Goal: Task Accomplishment & Management: Complete application form

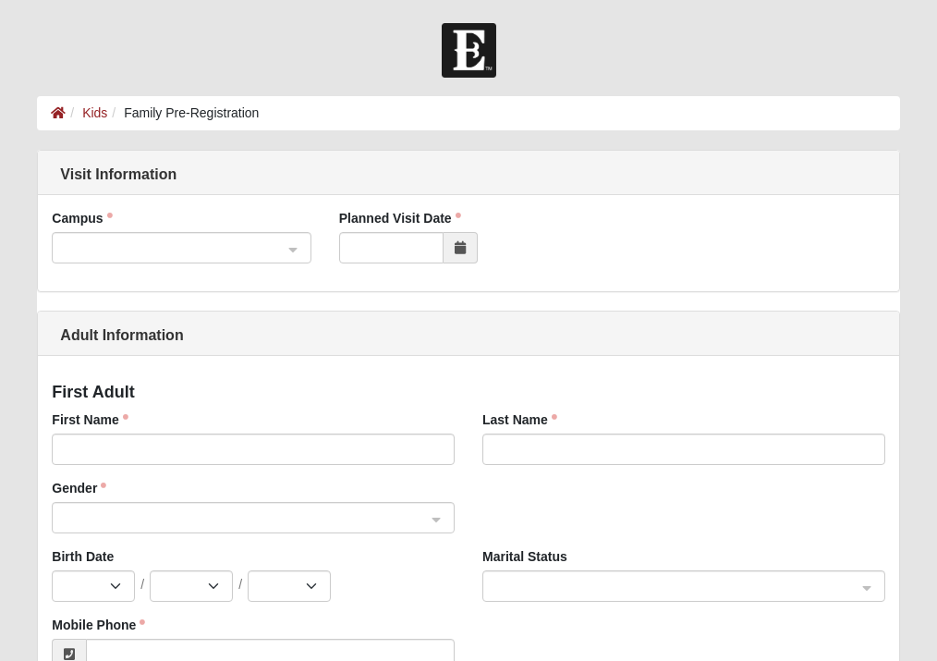
click at [229, 243] on span at bounding box center [173, 248] width 218 height 20
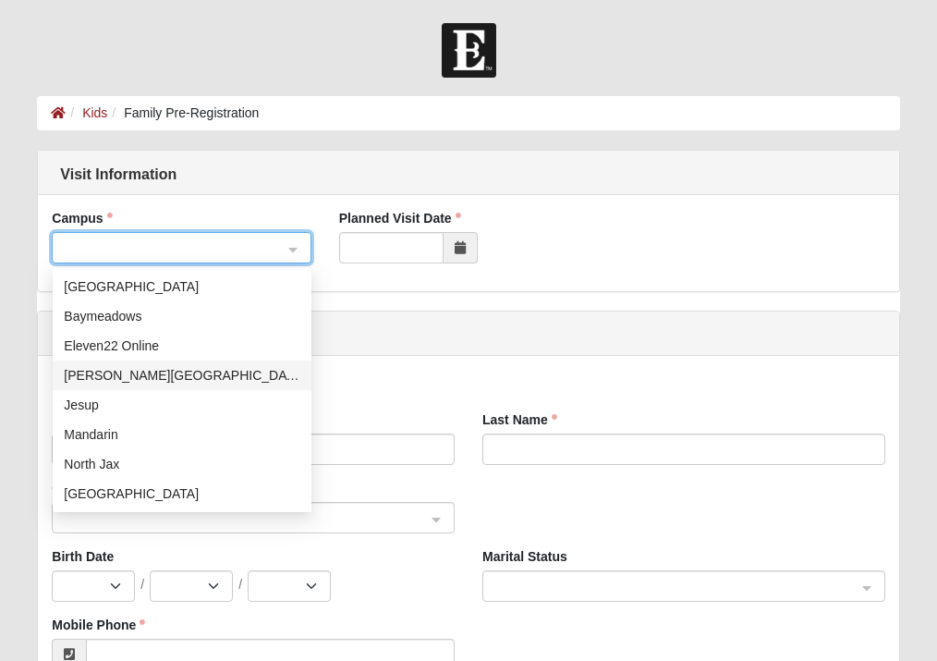
click at [127, 382] on div "[PERSON_NAME][GEOGRAPHIC_DATA]" at bounding box center [182, 375] width 237 height 20
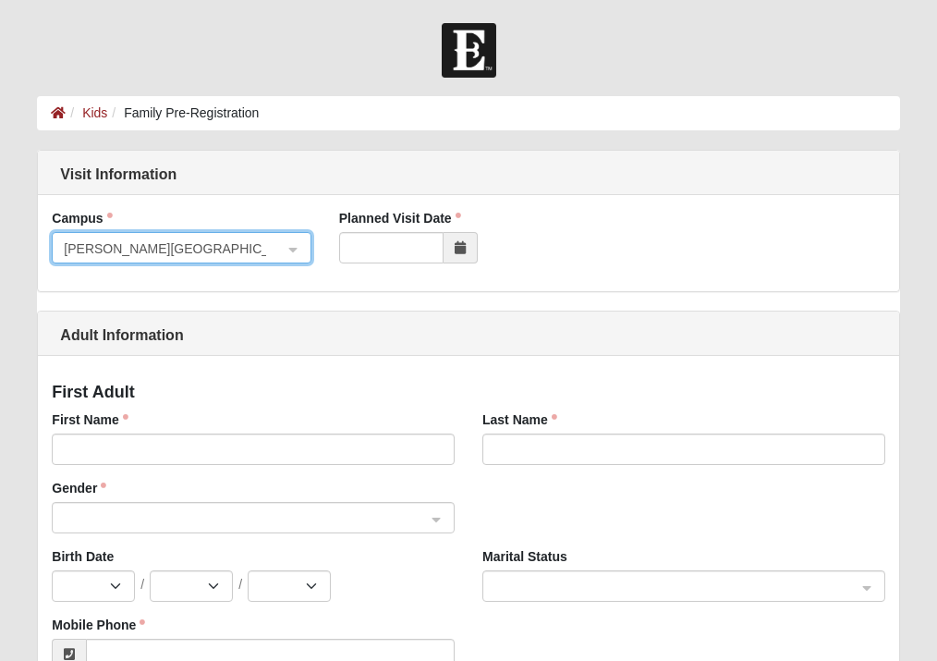
click at [470, 244] on span at bounding box center [461, 247] width 34 height 31
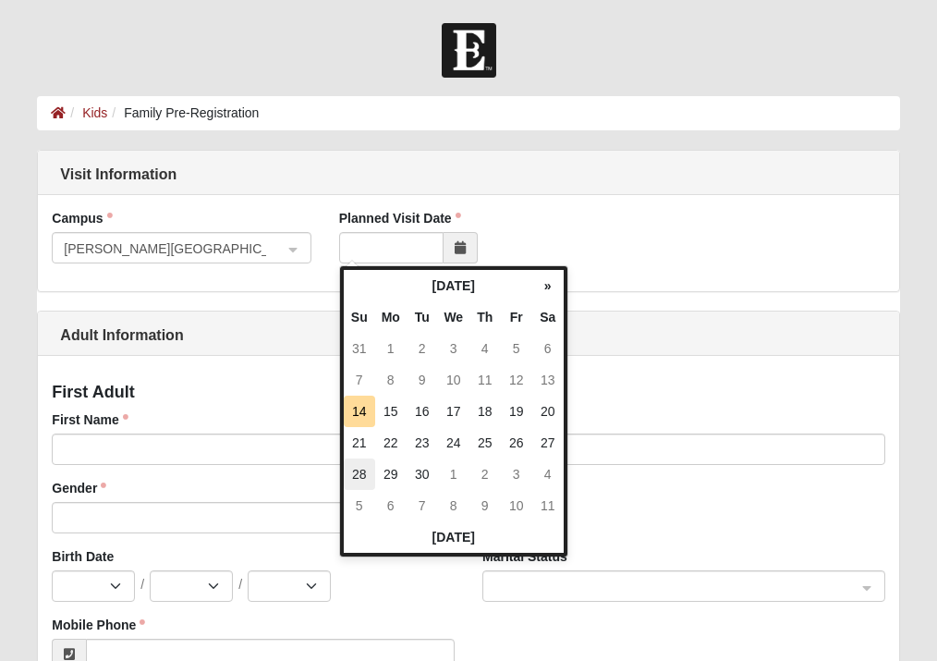
click at [361, 472] on td "28" at bounding box center [359, 473] width 31 height 31
type input "[DATE]"
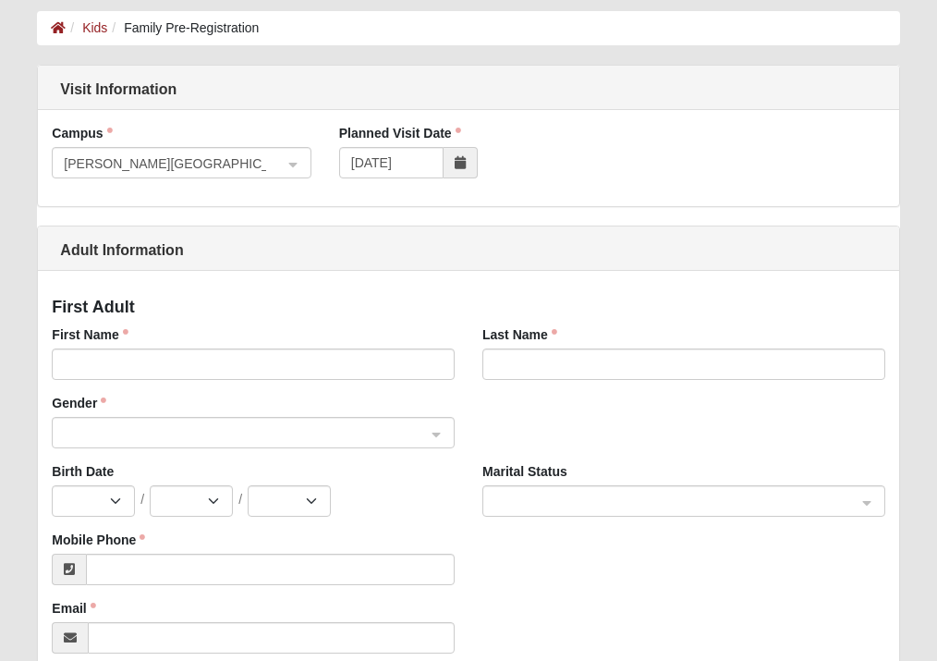
scroll to position [57, 0]
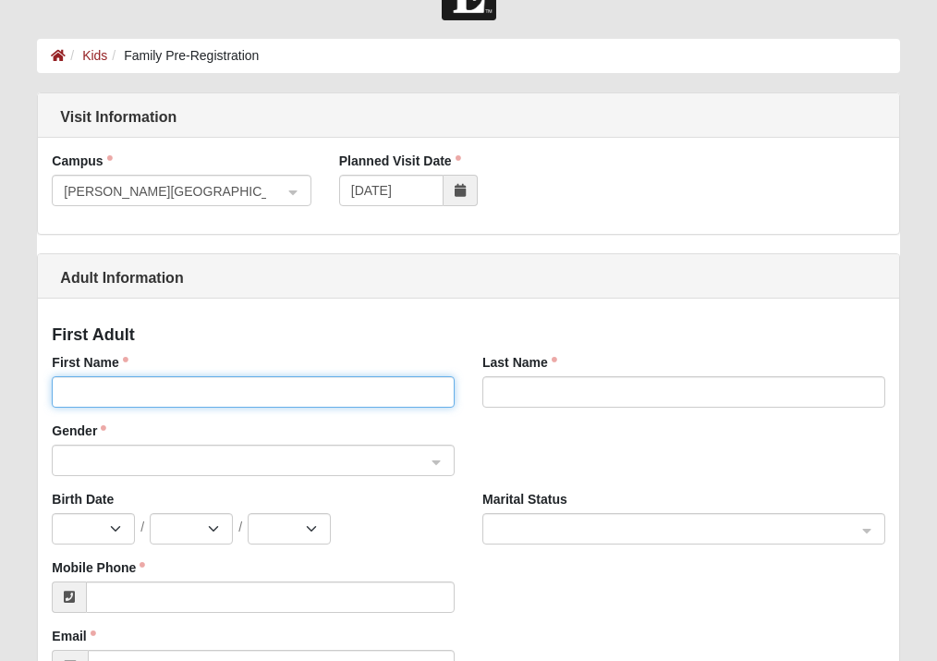
click at [128, 403] on input "First Name" at bounding box center [253, 391] width 403 height 31
type input "[PERSON_NAME]"
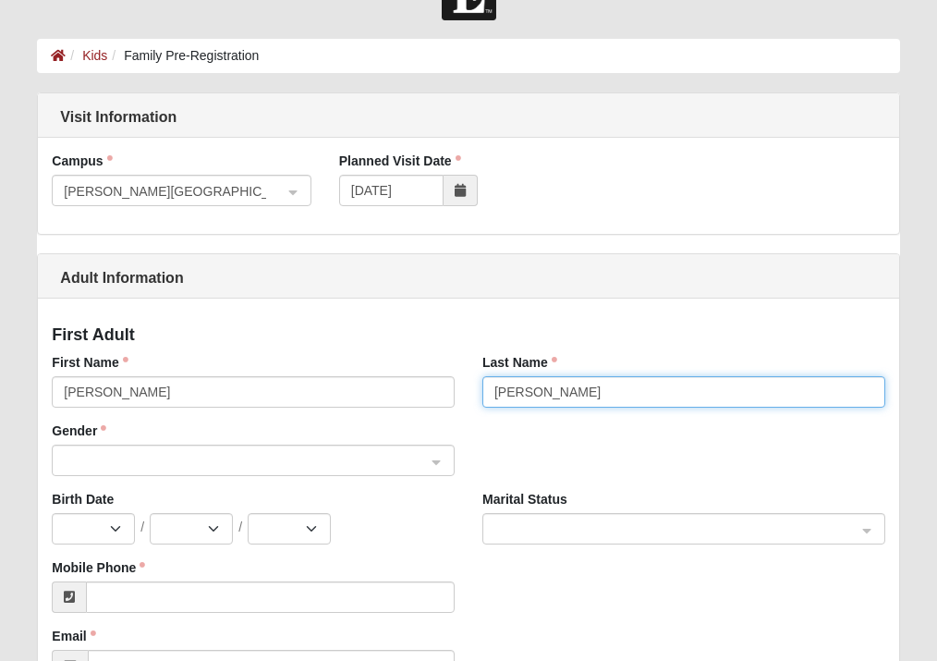
type input "[PERSON_NAME]"
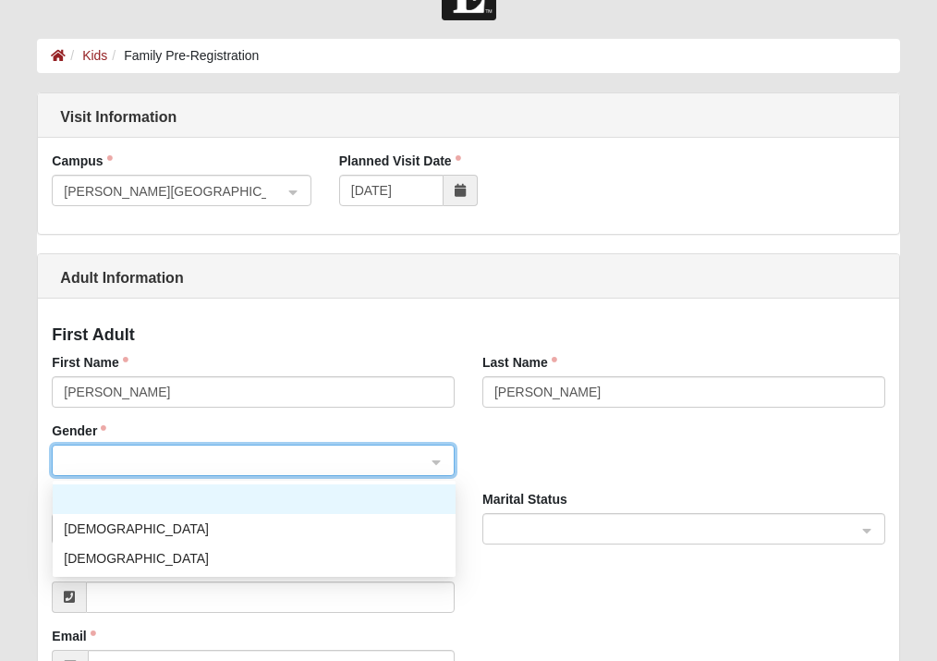
click at [303, 472] on div at bounding box center [253, 460] width 401 height 31
drag, startPoint x: 96, startPoint y: 529, endPoint x: 117, endPoint y: 520, distance: 22.8
click at [97, 529] on div "[DEMOGRAPHIC_DATA]" at bounding box center [254, 528] width 381 height 20
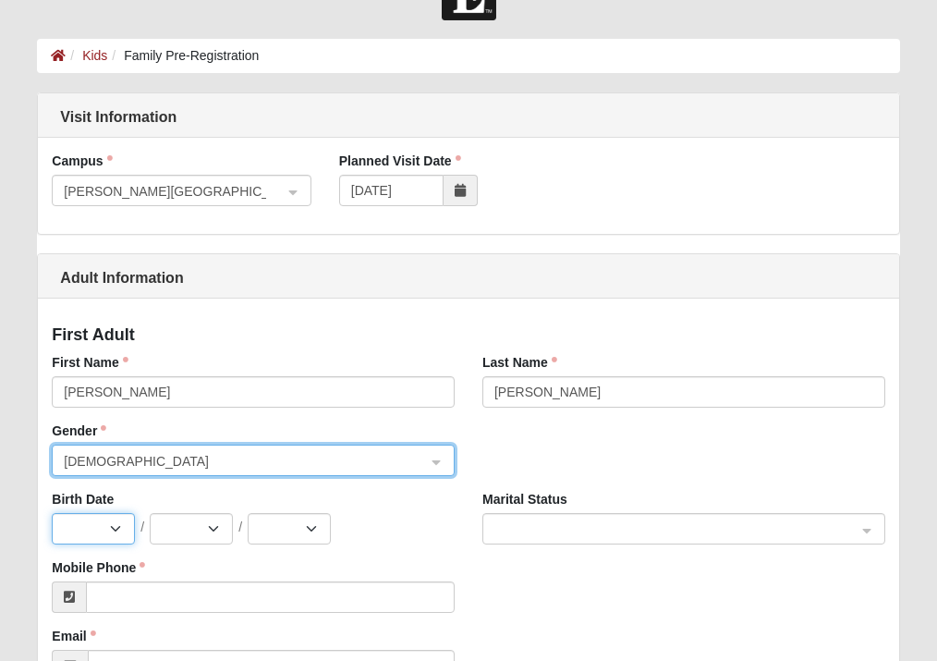
click at [95, 529] on select "Jan Feb Mar Apr May Jun [DATE] Aug Sep Oct Nov Dec" at bounding box center [93, 528] width 83 height 31
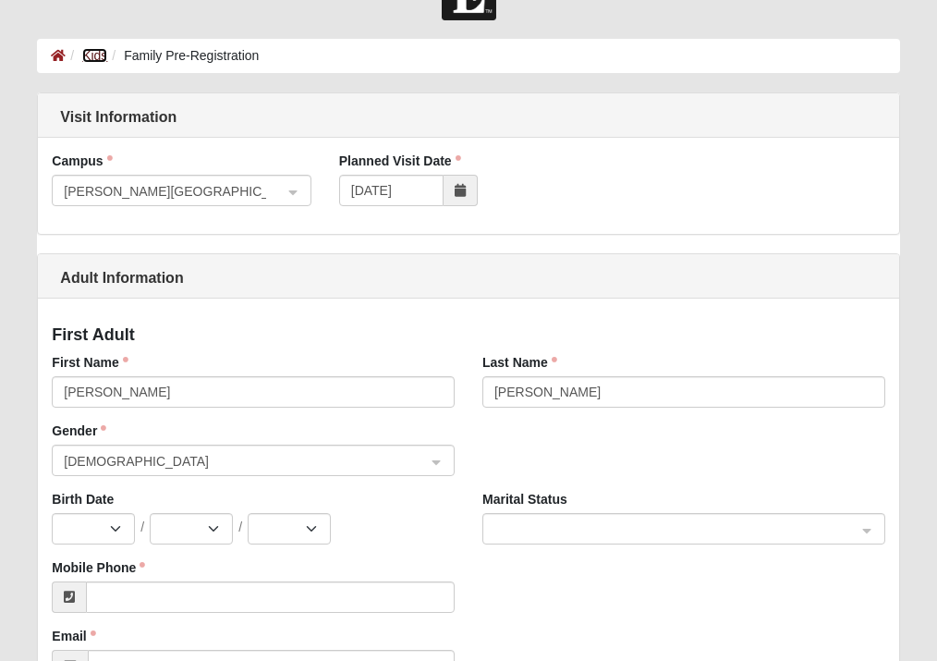
click at [90, 60] on link "Kids" at bounding box center [94, 55] width 25 height 15
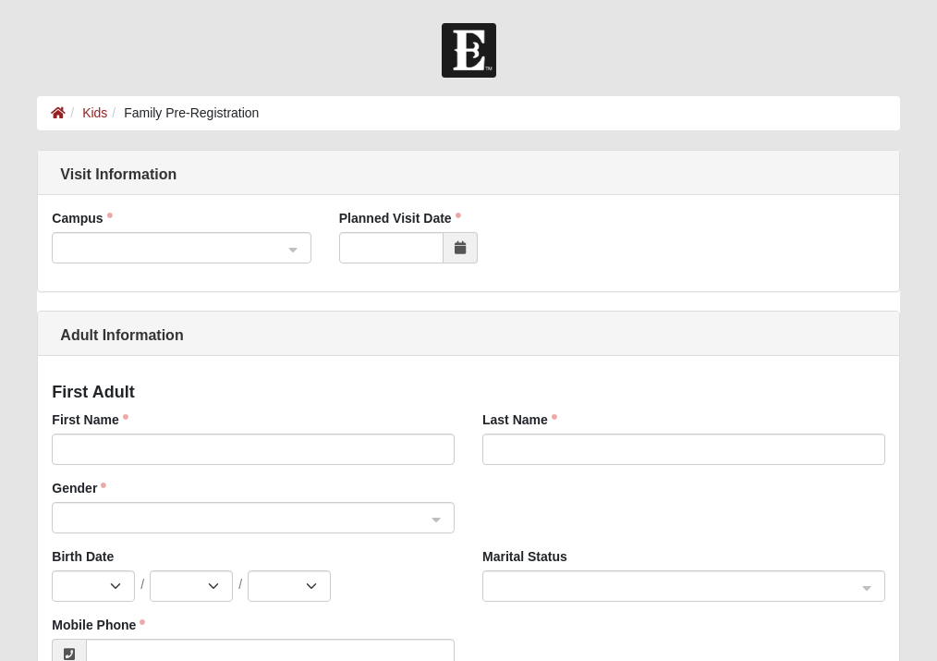
click at [206, 258] on span at bounding box center [173, 248] width 218 height 20
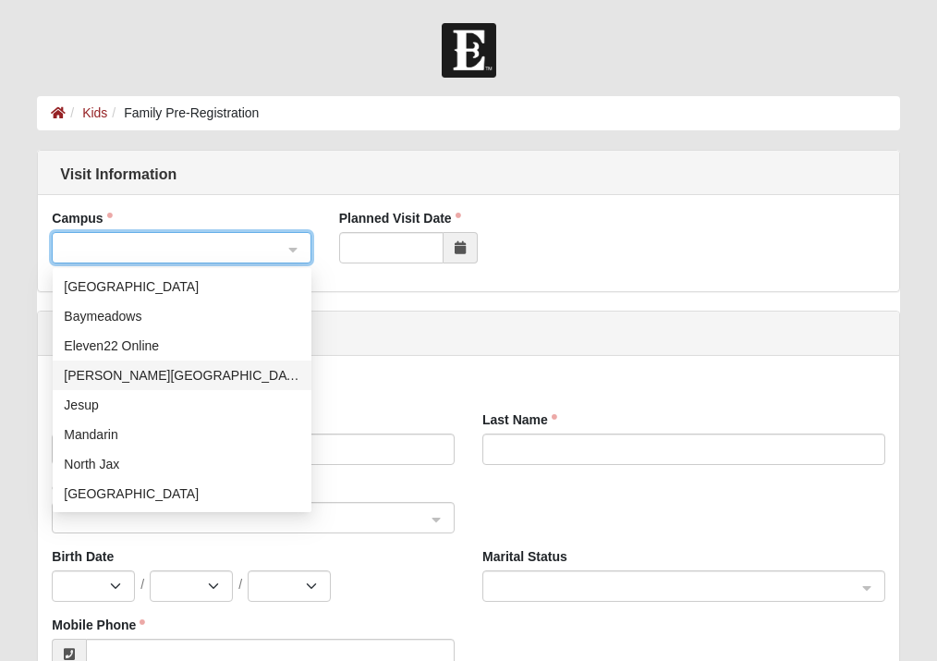
click at [167, 372] on div "Fleming Island" at bounding box center [182, 375] width 237 height 20
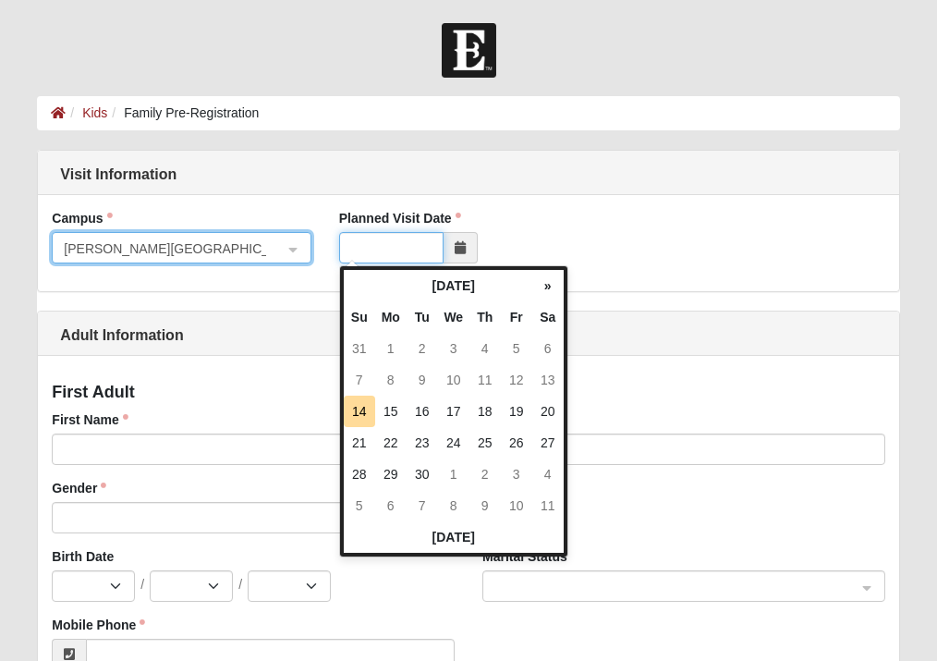
click at [415, 248] on input "Planned Visit Date" at bounding box center [391, 247] width 104 height 31
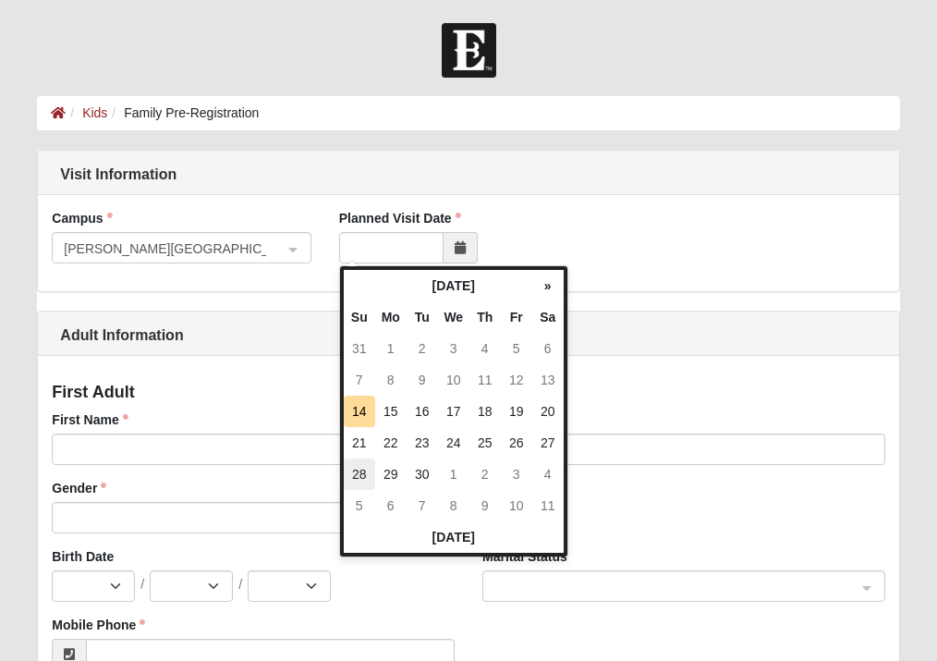
click at [364, 478] on td "28" at bounding box center [359, 473] width 31 height 31
type input "[DATE]"
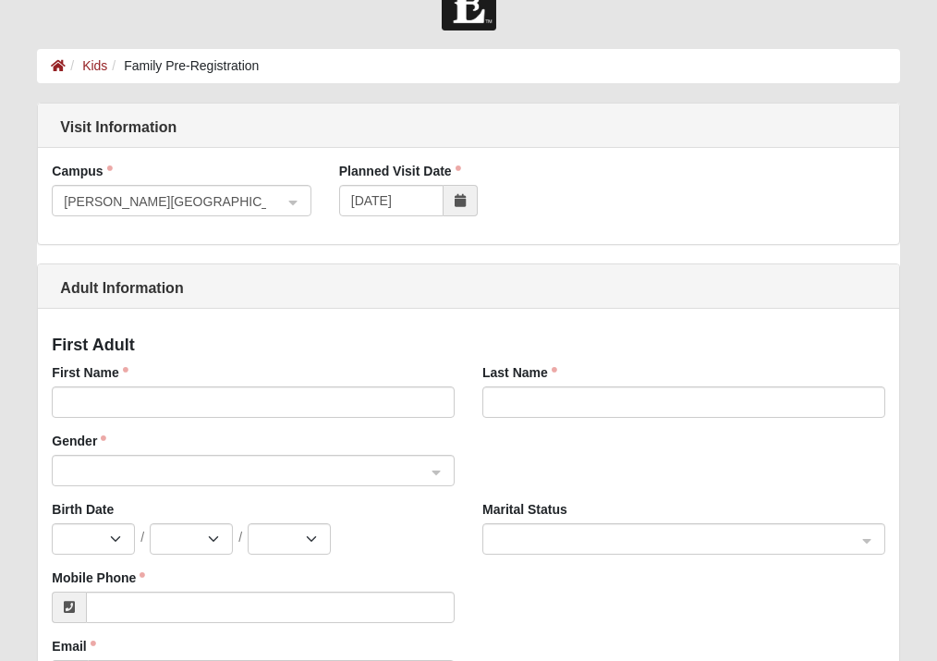
scroll to position [92, 0]
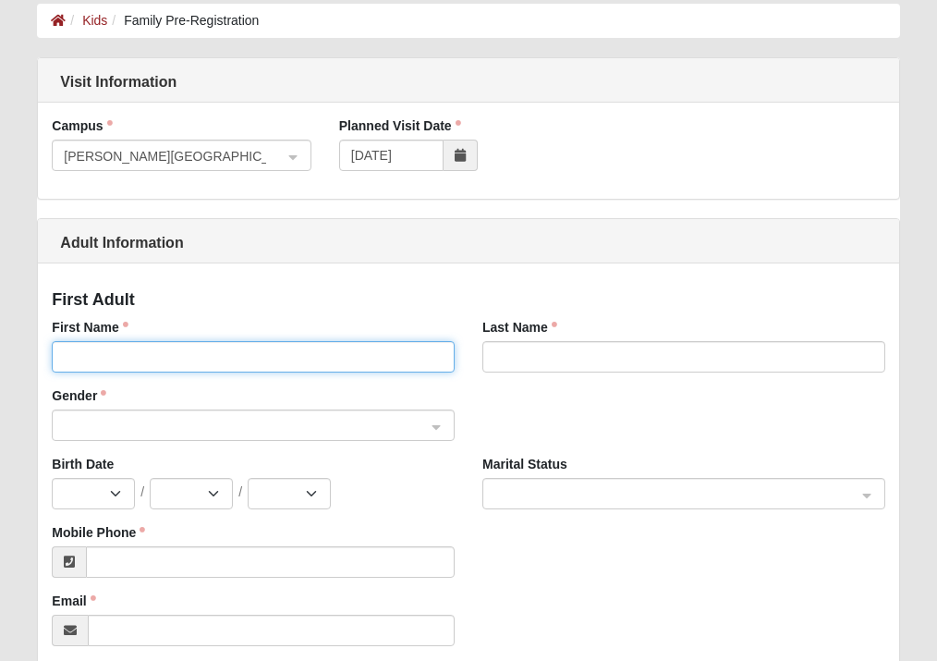
click at [190, 347] on input "First Name" at bounding box center [253, 356] width 403 height 31
type input "[PERSON_NAME]"
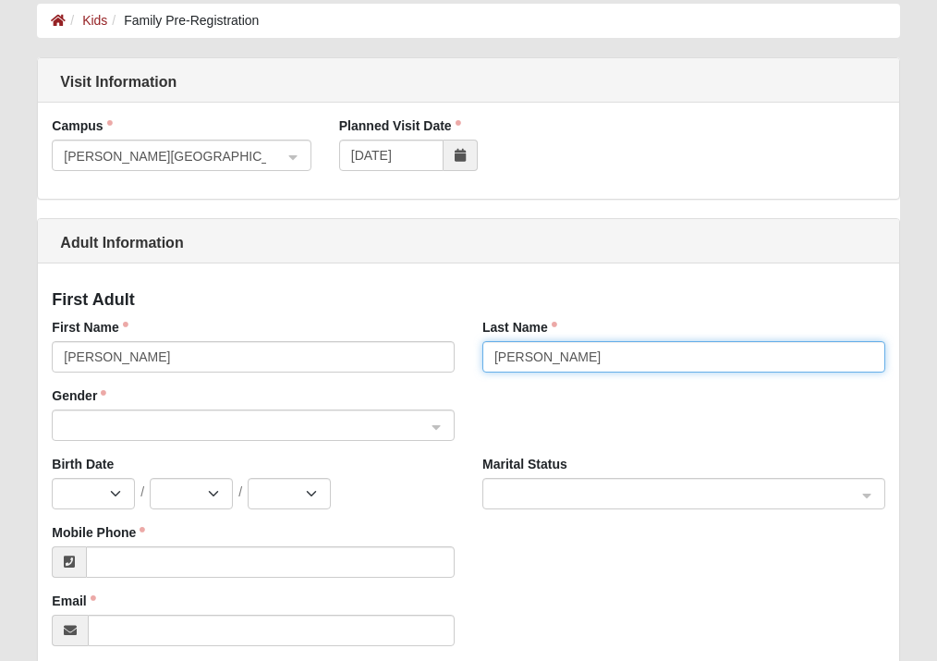
type input "[PERSON_NAME]"
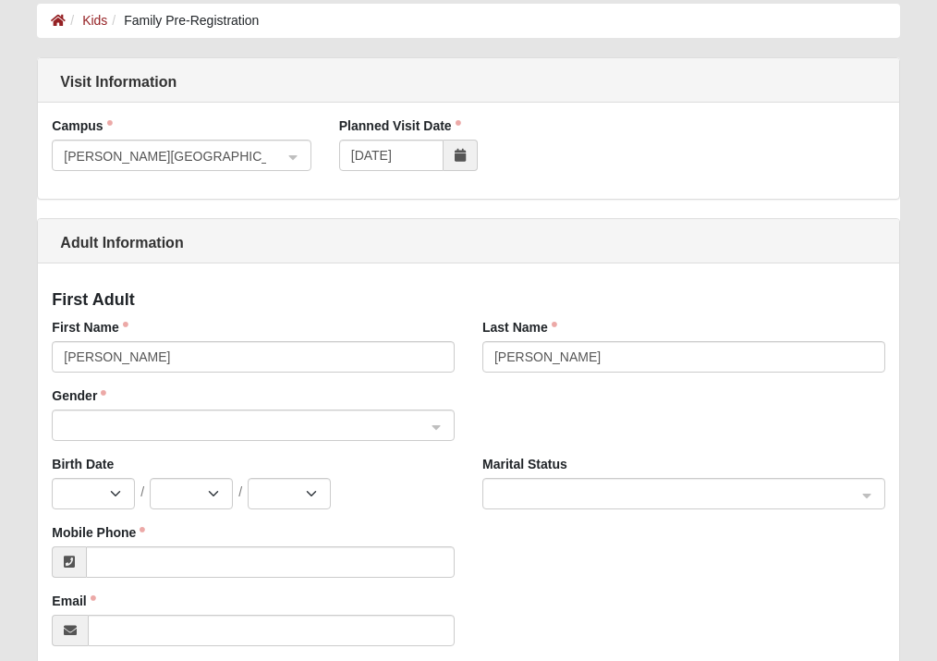
drag, startPoint x: 144, startPoint y: 408, endPoint x: 143, endPoint y: 420, distance: 12.0
click at [143, 420] on div "Gender 0 1 2 Male Female" at bounding box center [253, 413] width 403 height 55
drag, startPoint x: 144, startPoint y: 423, endPoint x: 141, endPoint y: 434, distance: 11.4
click at [140, 422] on span at bounding box center [245, 426] width 362 height 20
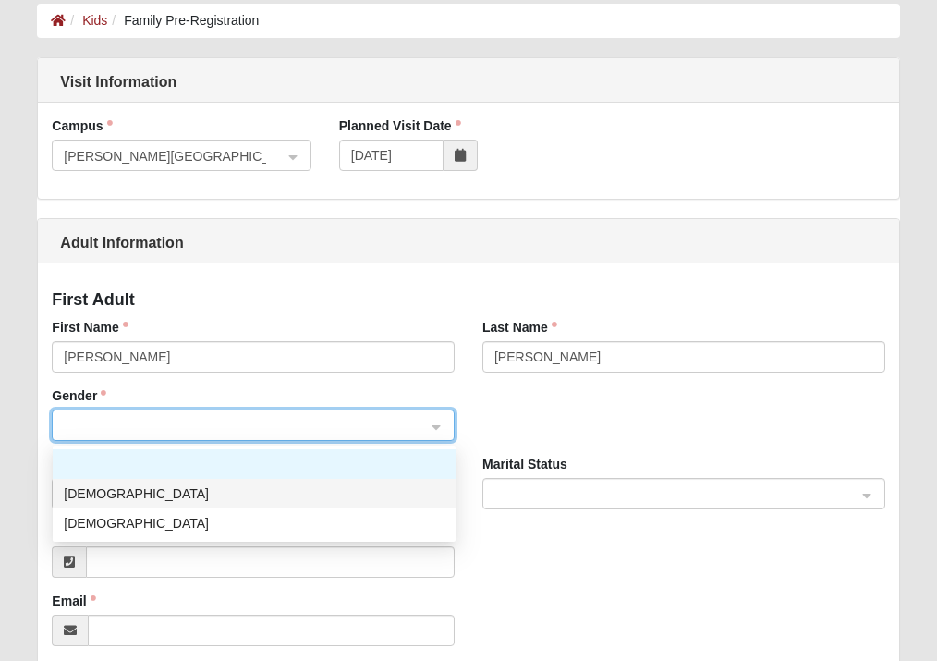
click at [113, 492] on div "[DEMOGRAPHIC_DATA]" at bounding box center [254, 493] width 381 height 20
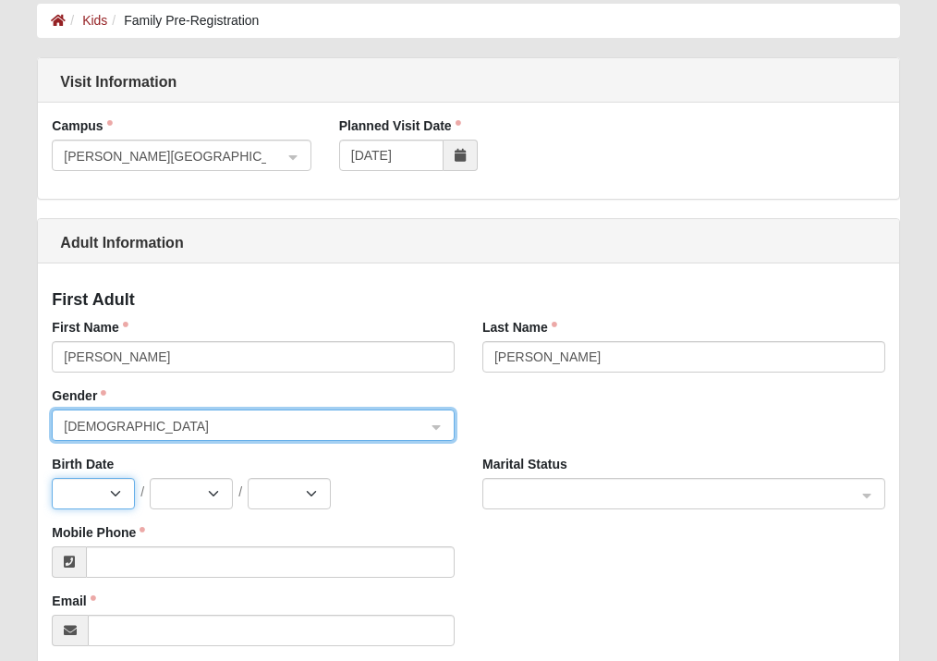
click at [91, 499] on select "Jan Feb Mar Apr May Jun [DATE] Aug Sep Oct Nov Dec" at bounding box center [93, 493] width 83 height 31
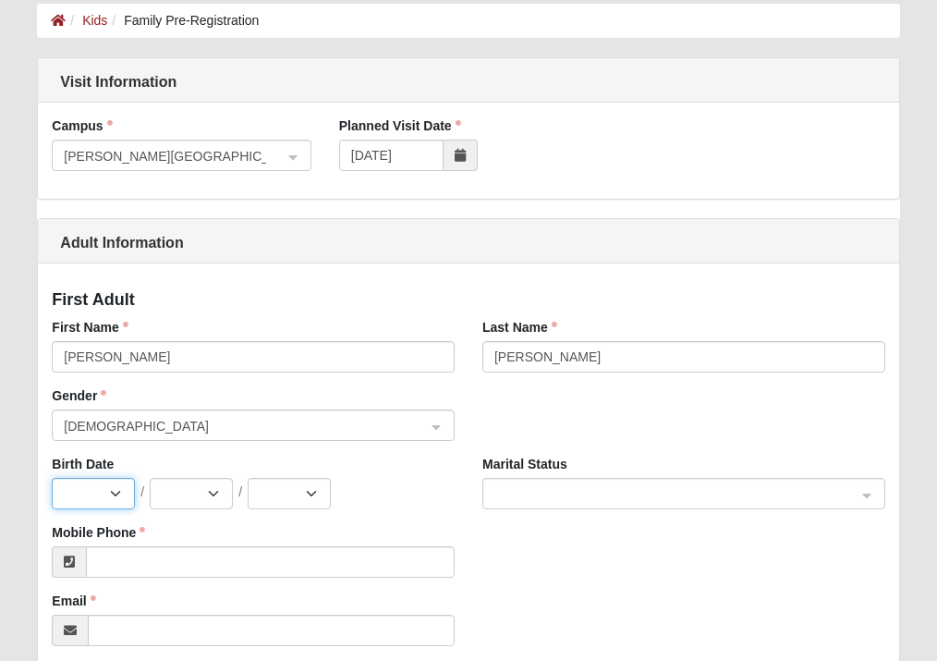
select select "1"
click at [52, 478] on select "Jan Feb Mar Apr May Jun [DATE] Aug Sep Oct Nov Dec" at bounding box center [93, 493] width 83 height 31
click at [166, 486] on select "1 2 3 4 5 6 7 8 9 10 11 12 13 14 15 16 17 18 19 20 21 22 23 24 25 26 27 28 29 3…" at bounding box center [191, 493] width 83 height 31
select select "12"
click at [150, 478] on select "1 2 3 4 5 6 7 8 9 10 11 12 13 14 15 16 17 18 19 20 21 22 23 24 25 26 27 28 29 3…" at bounding box center [191, 493] width 83 height 31
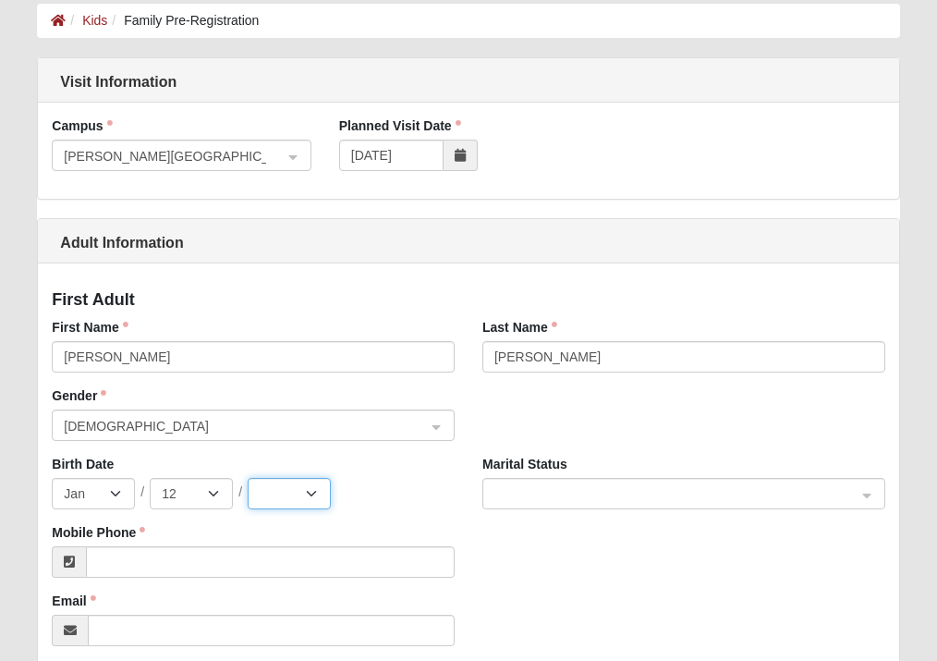
click at [301, 492] on select "2025 2024 2023 2022 2021 2020 2019 2018 2017 2016 2015 2014 2013 2012 2011 2010…" at bounding box center [289, 493] width 83 height 31
select select "1982"
click at [248, 478] on select "2025 2024 2023 2022 2021 2020 2019 2018 2017 2016 2015 2014 2013 2012 2011 2010…" at bounding box center [289, 493] width 83 height 31
click at [578, 492] on span at bounding box center [675, 494] width 362 height 20
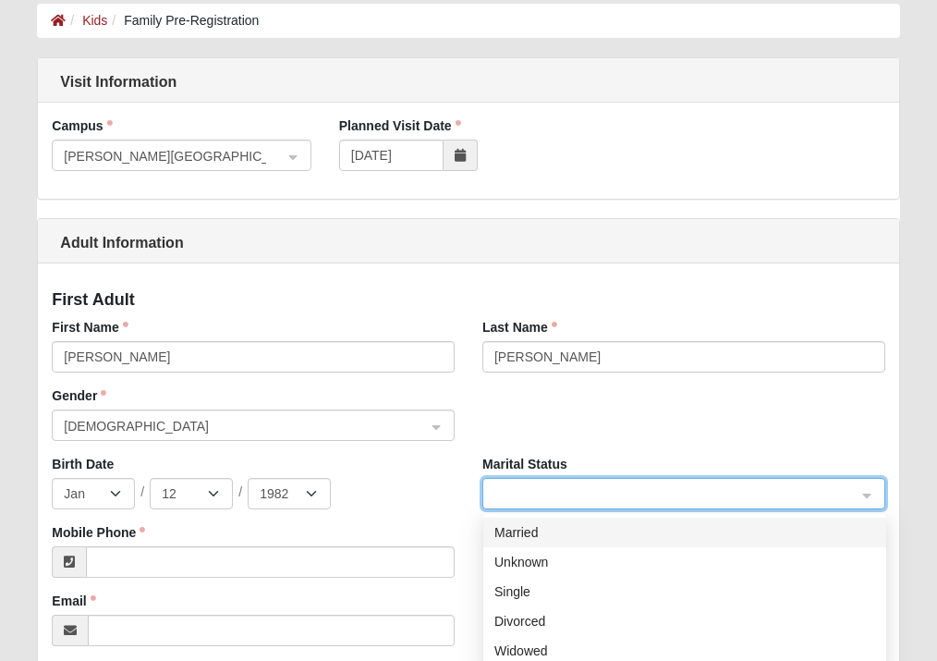
click at [550, 528] on div "Married" at bounding box center [684, 532] width 381 height 20
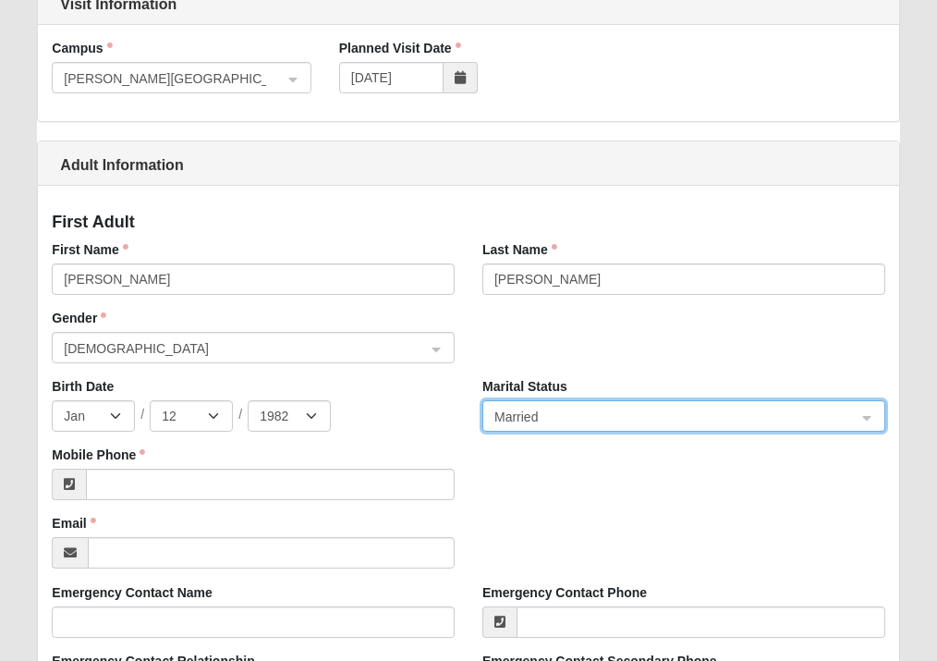
scroll to position [277, 0]
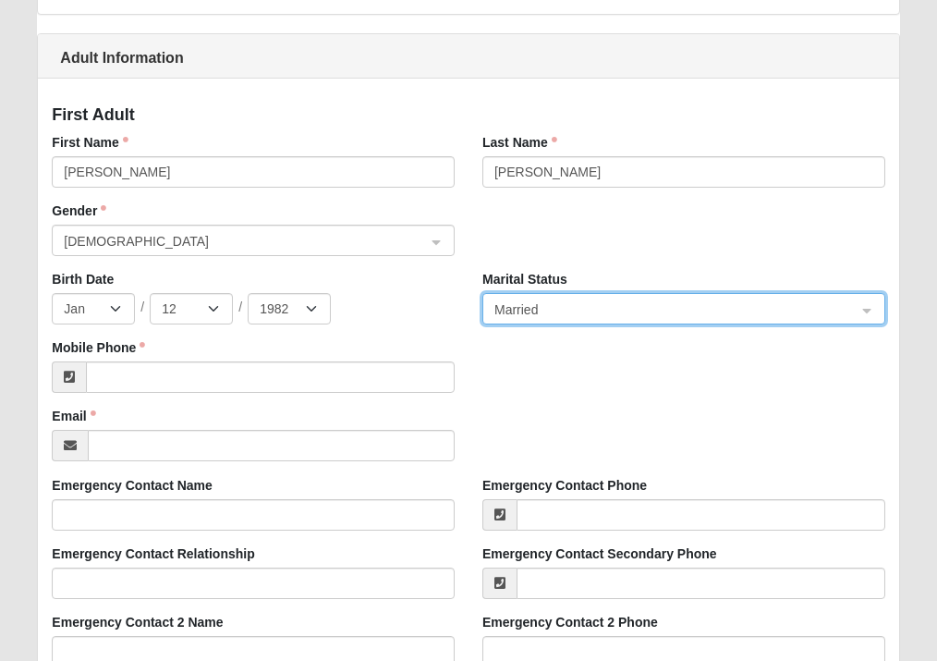
click at [157, 396] on div "Mobile Phone" at bounding box center [253, 372] width 431 height 68
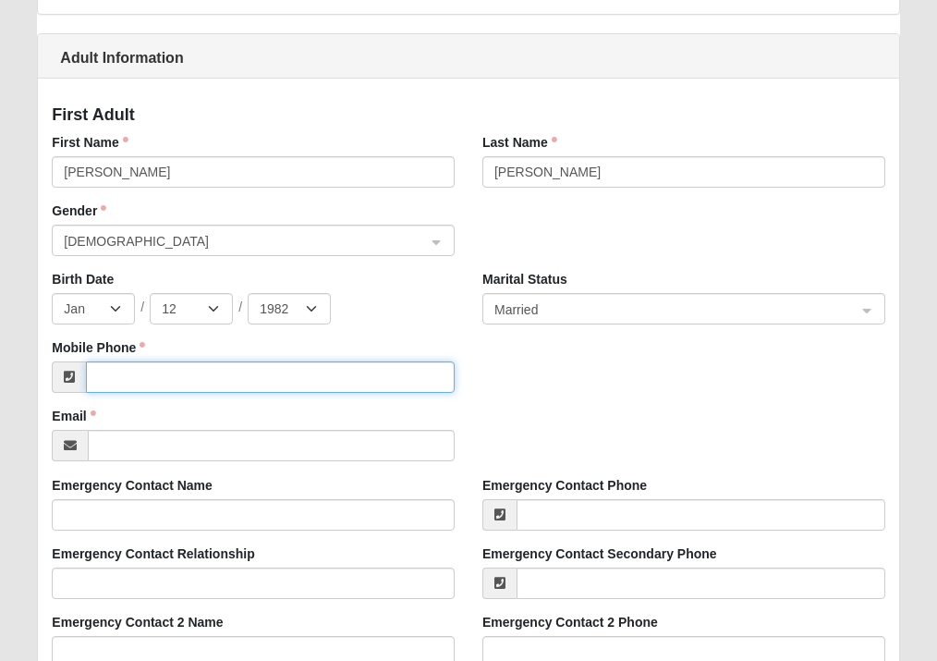
click at [156, 380] on input "Mobile Phone" at bounding box center [270, 376] width 369 height 31
type input "(904) 947-1982"
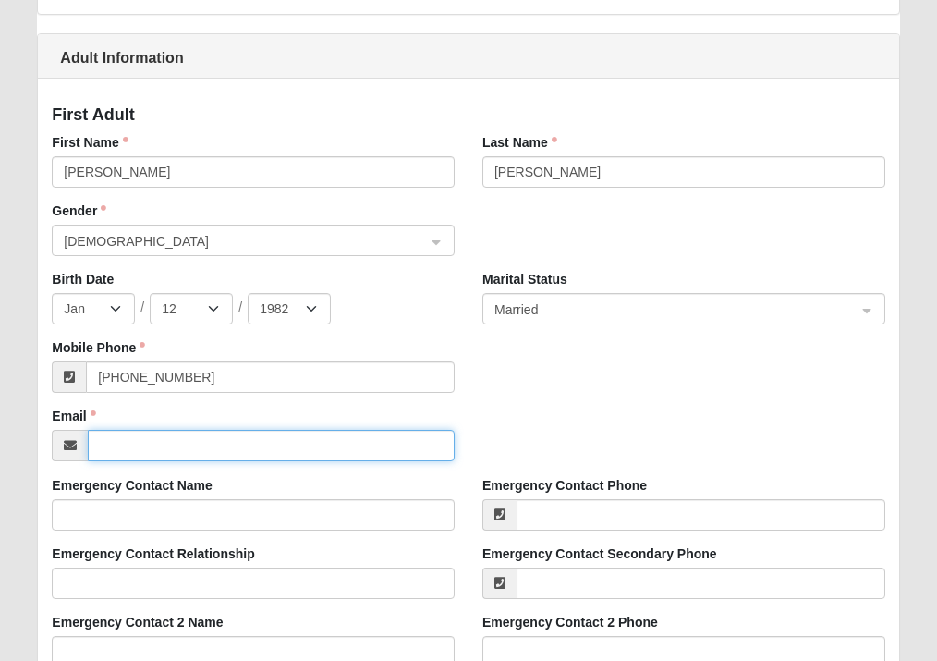
click at [174, 444] on input "Email" at bounding box center [271, 445] width 367 height 31
type input "RZulueta@live.com"
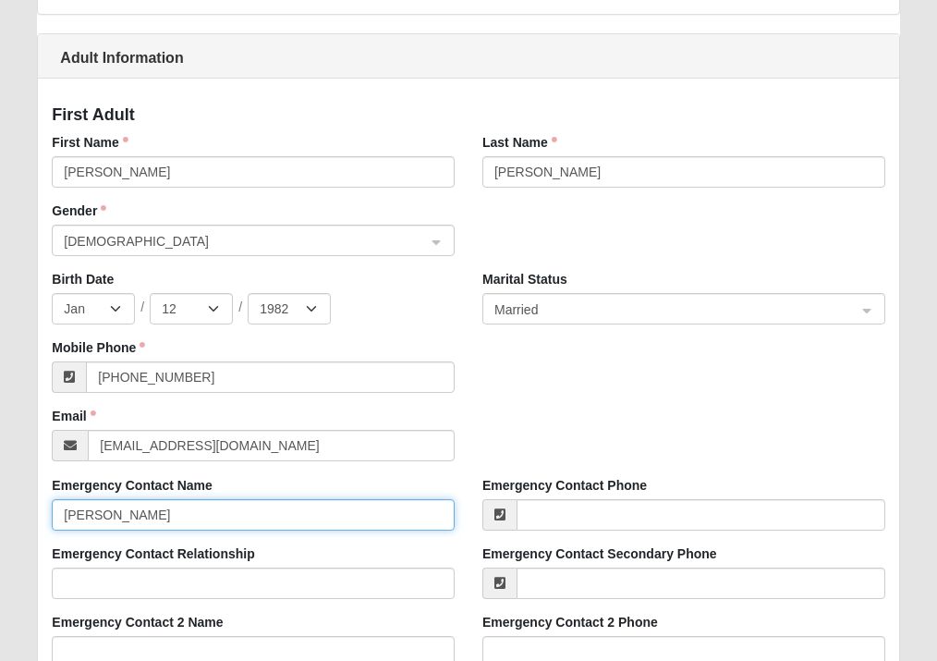
type input "Alyssa Zulueta"
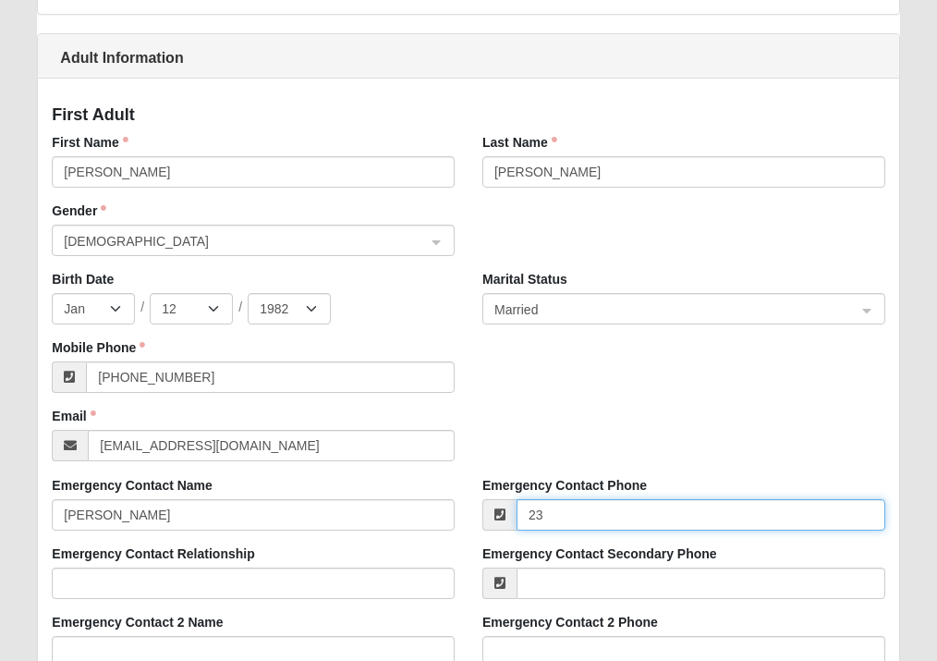
type input "2"
type input "(347) 771-0553"
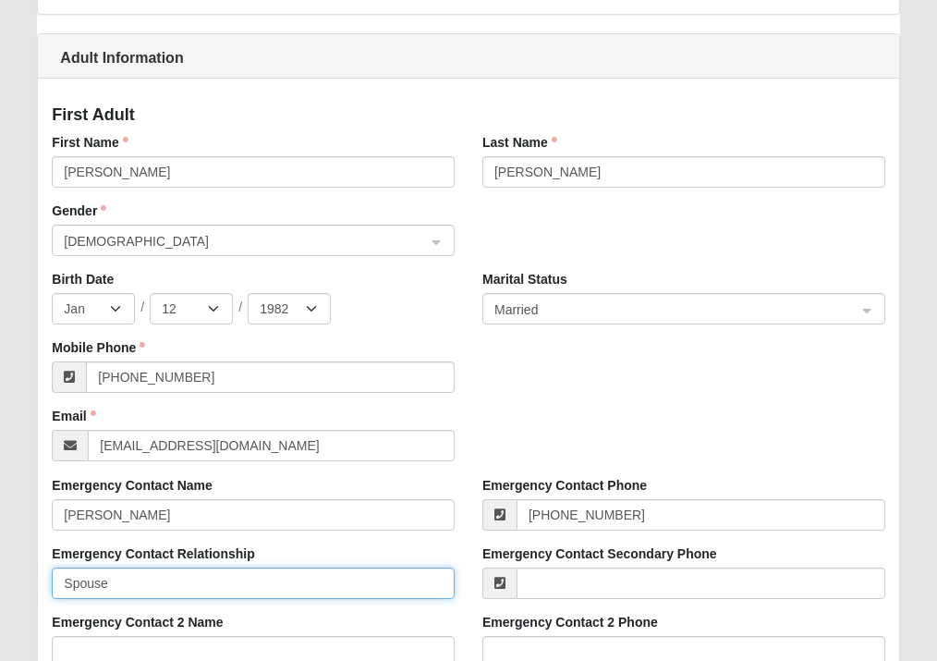
type input "Spouse"
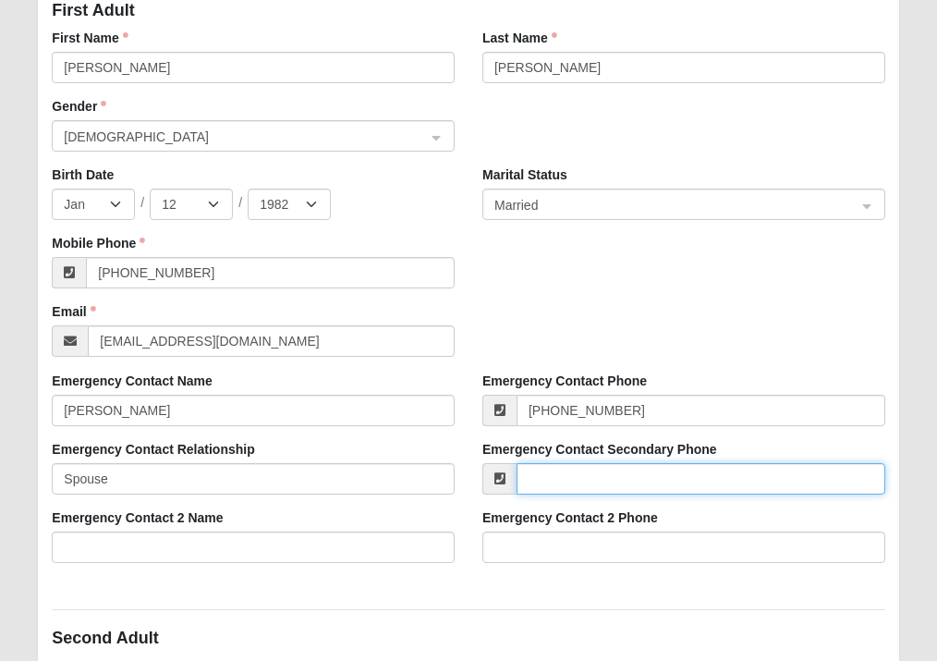
scroll to position [462, 0]
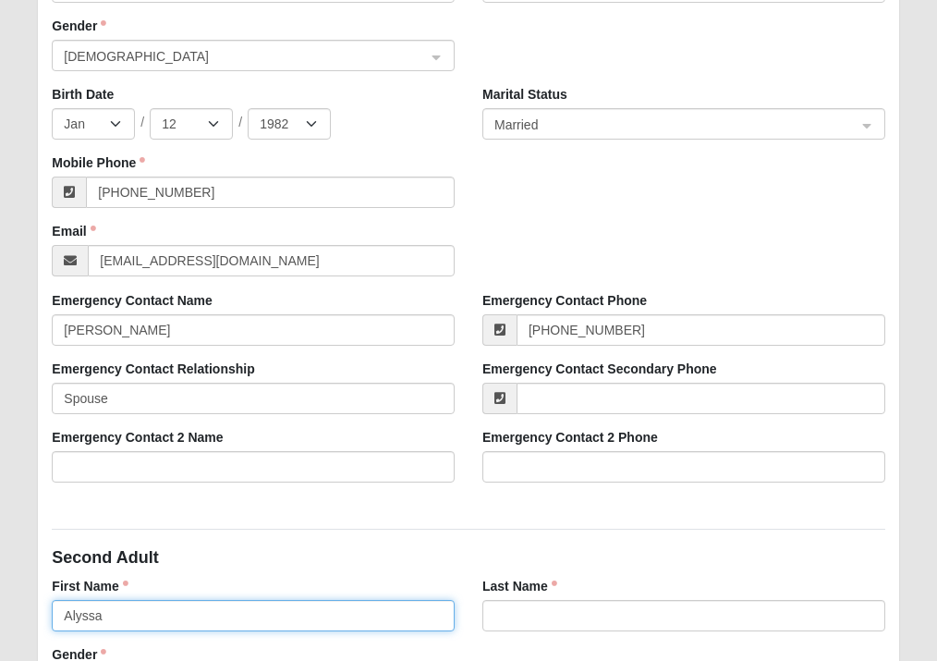
type input "Alyssa"
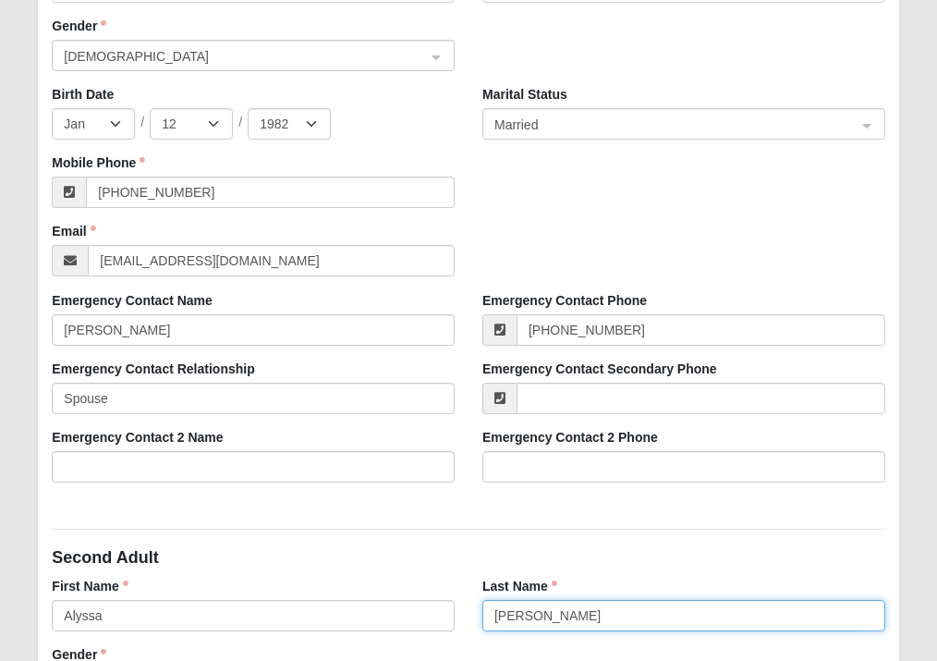
type input "[PERSON_NAME]"
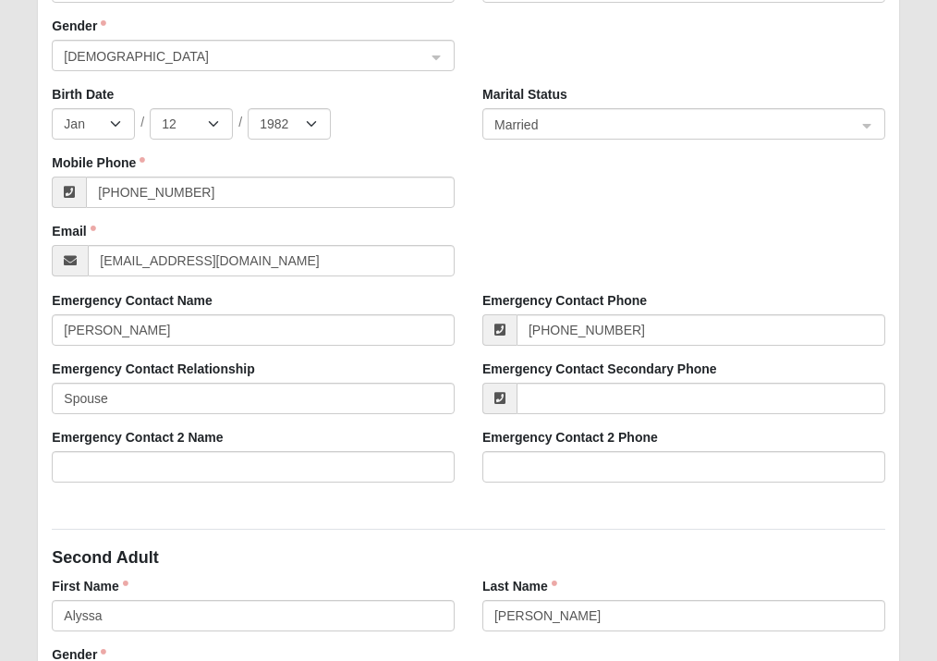
scroll to position [814, 0]
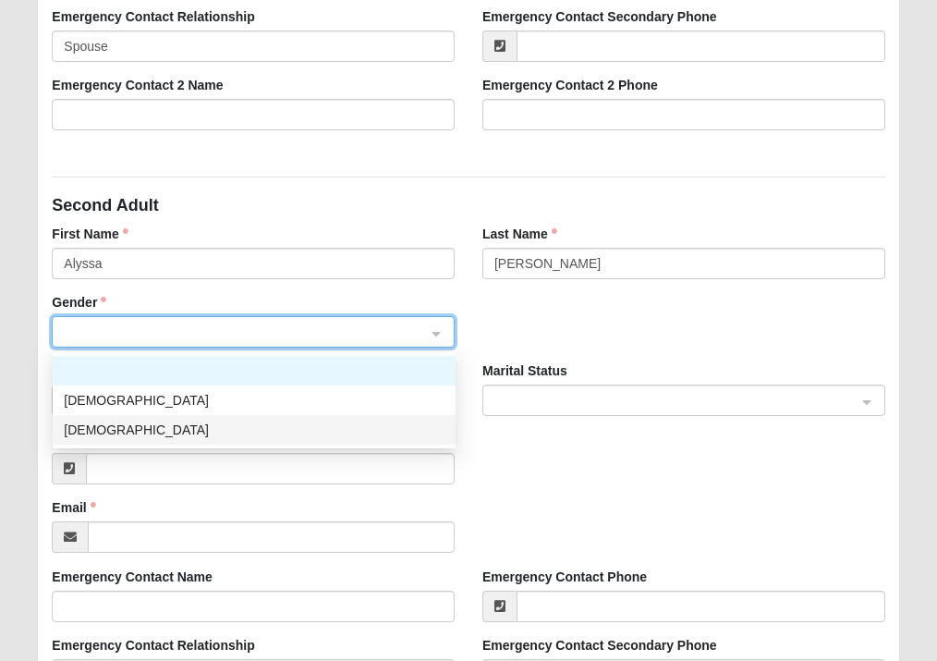
click at [226, 419] on div "[DEMOGRAPHIC_DATA]" at bounding box center [254, 429] width 381 height 20
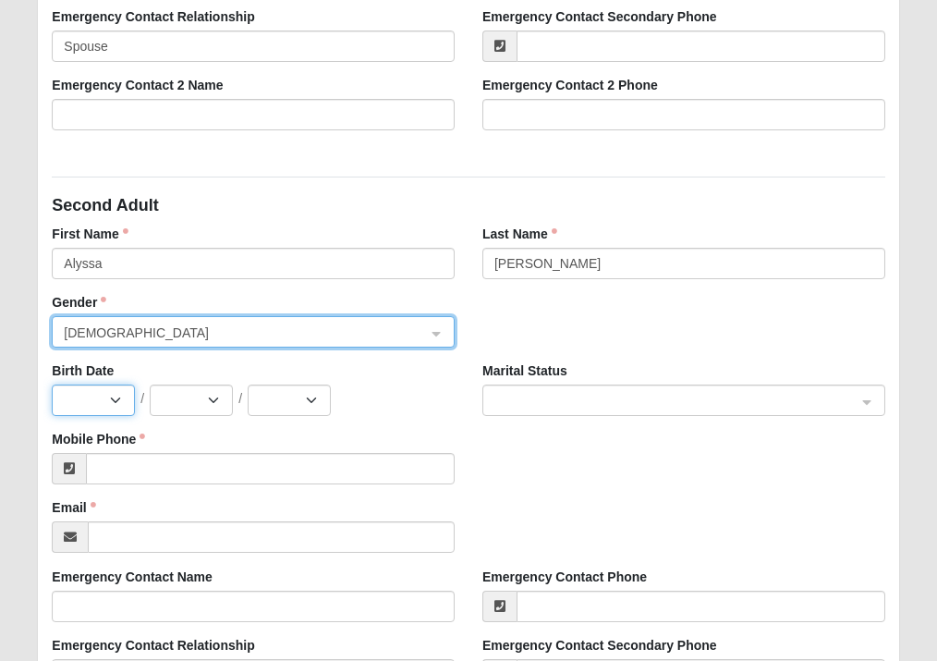
click at [113, 408] on select "Jan Feb Mar Apr May Jun [DATE] Aug Sep Oct Nov Dec" at bounding box center [93, 399] width 83 height 31
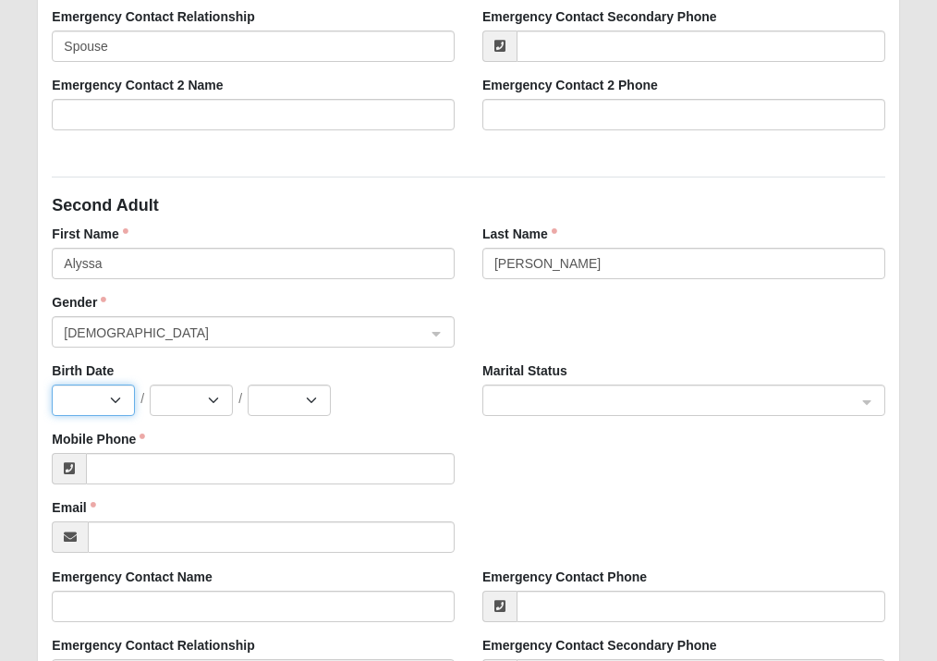
select select "10"
click at [52, 384] on select "Jan Feb Mar Apr May Jun [DATE] Aug Sep Oct Nov Dec" at bounding box center [93, 399] width 83 height 31
click at [170, 396] on select "1 2 3 4 5 6 7 8 9 10 11 12 13 14 15 16 17 18 19 20 21 22 23 24 25 26 27 28 29 3…" at bounding box center [191, 399] width 83 height 31
select select "13"
click at [150, 384] on select "1 2 3 4 5 6 7 8 9 10 11 12 13 14 15 16 17 18 19 20 21 22 23 24 25 26 27 28 29 3…" at bounding box center [191, 399] width 83 height 31
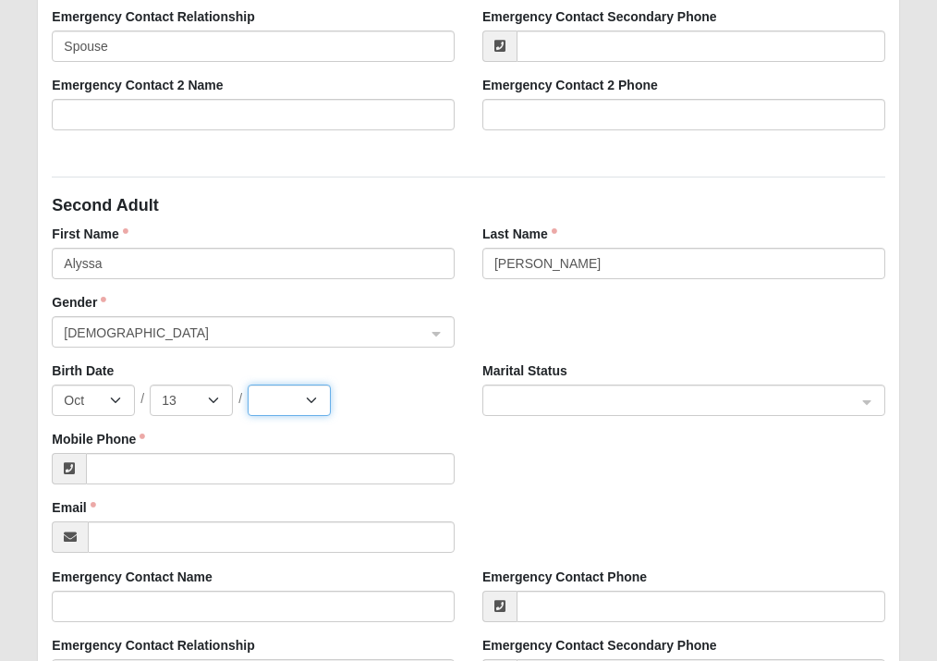
click at [286, 392] on select "2025 2024 2023 2022 2021 2020 2019 2018 2017 2016 2015 2014 2013 2012 2011 2010…" at bounding box center [289, 399] width 83 height 31
select select "1984"
click at [248, 384] on select "2025 2024 2023 2022 2021 2020 2019 2018 2017 2016 2015 2014 2013 2012 2011 2010…" at bounding box center [289, 399] width 83 height 31
click at [568, 381] on div "Marital Status" at bounding box center [683, 388] width 403 height 55
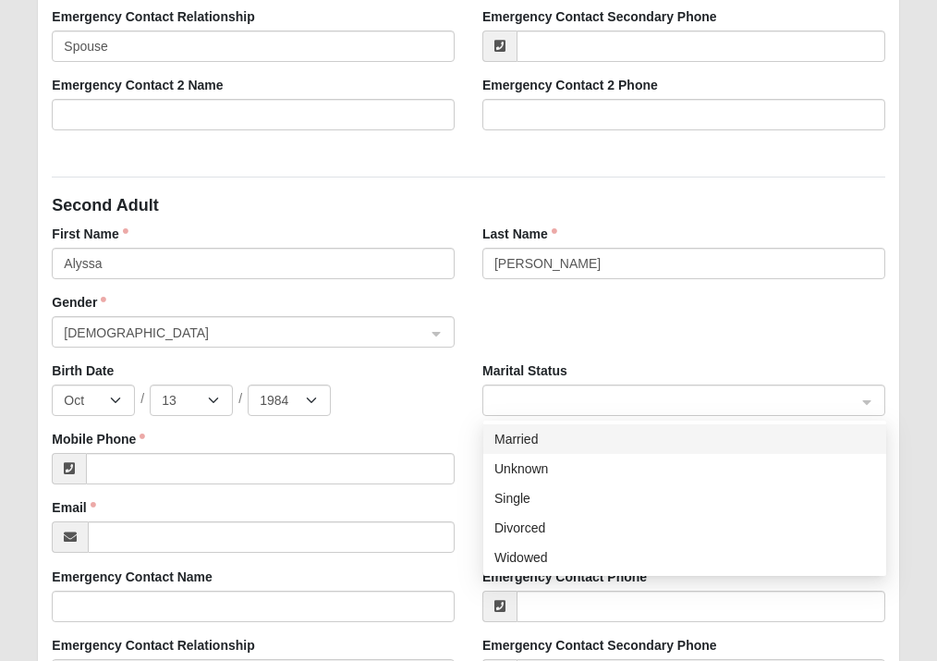
drag, startPoint x: 575, startPoint y: 400, endPoint x: 562, endPoint y: 443, distance: 44.4
click at [574, 401] on span at bounding box center [675, 401] width 362 height 20
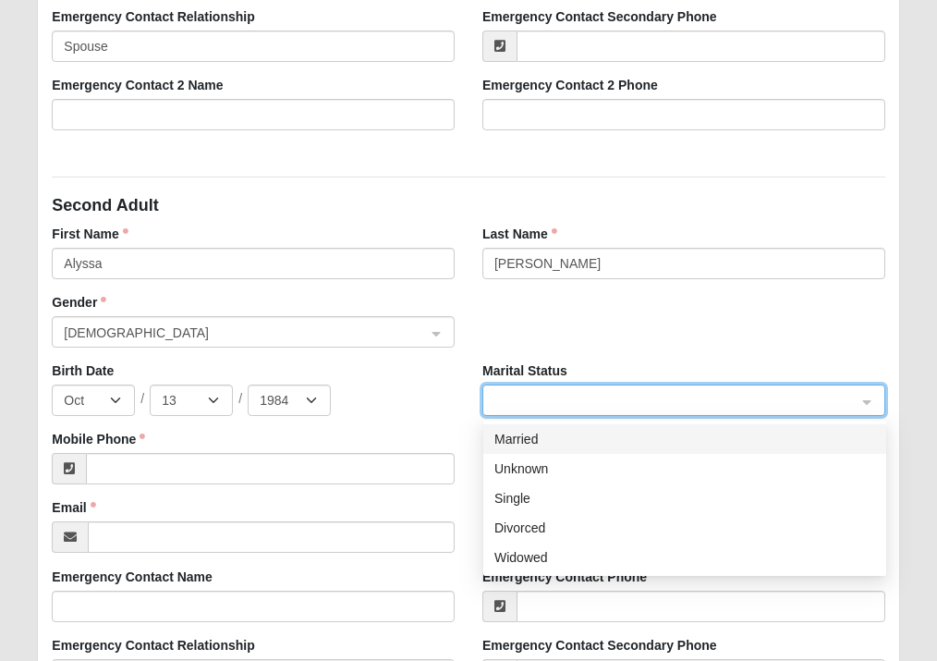
click at [547, 442] on div "Married" at bounding box center [684, 439] width 381 height 20
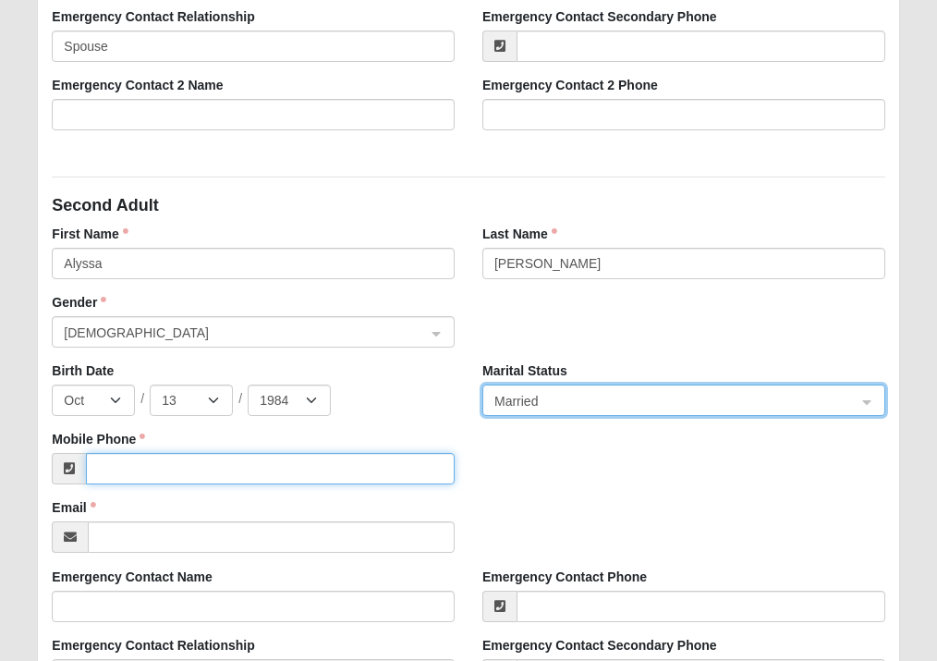
click at [175, 472] on input "Mobile Phone" at bounding box center [270, 468] width 369 height 31
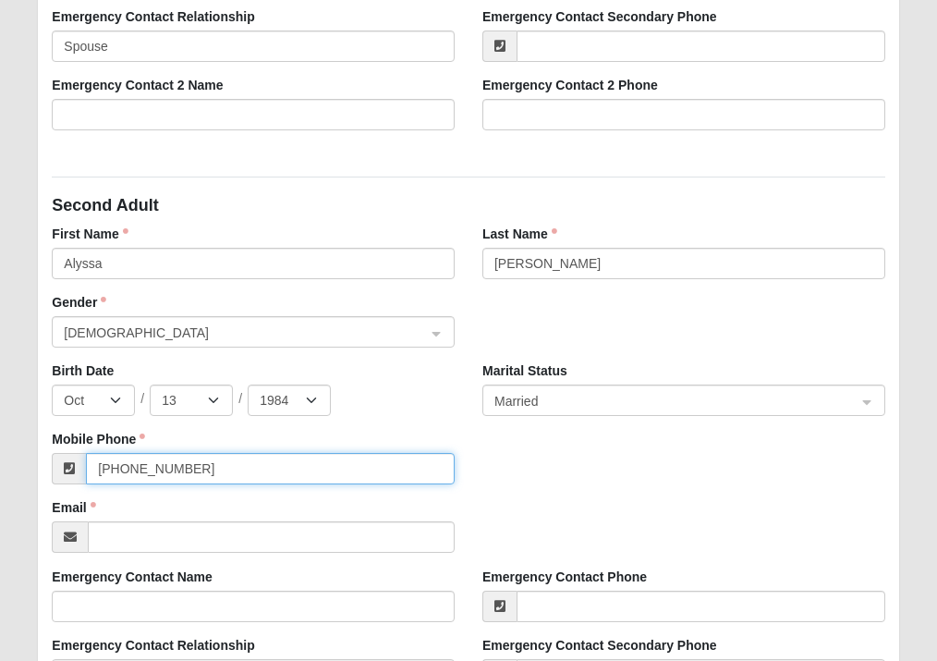
type input "(347) 771-0553"
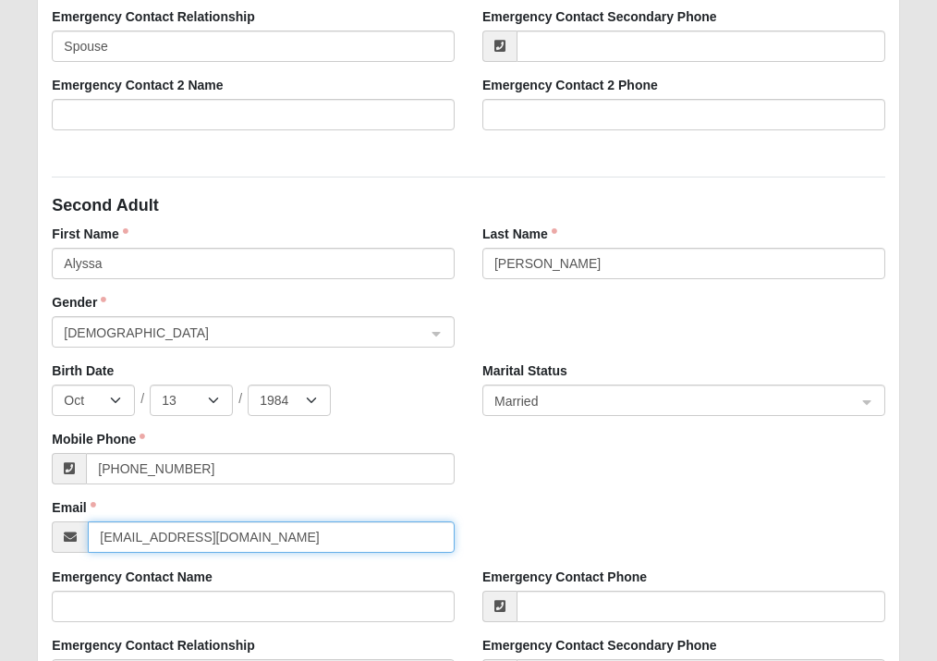
type input "Alyssa.Zulueta13@gmail.com"
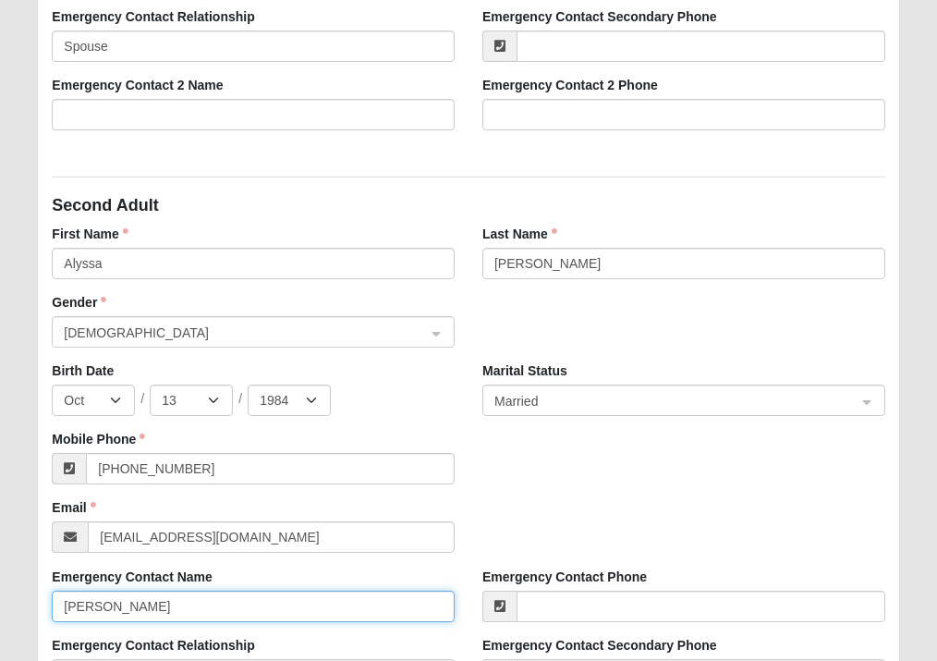
type input "Roy Zulueta"
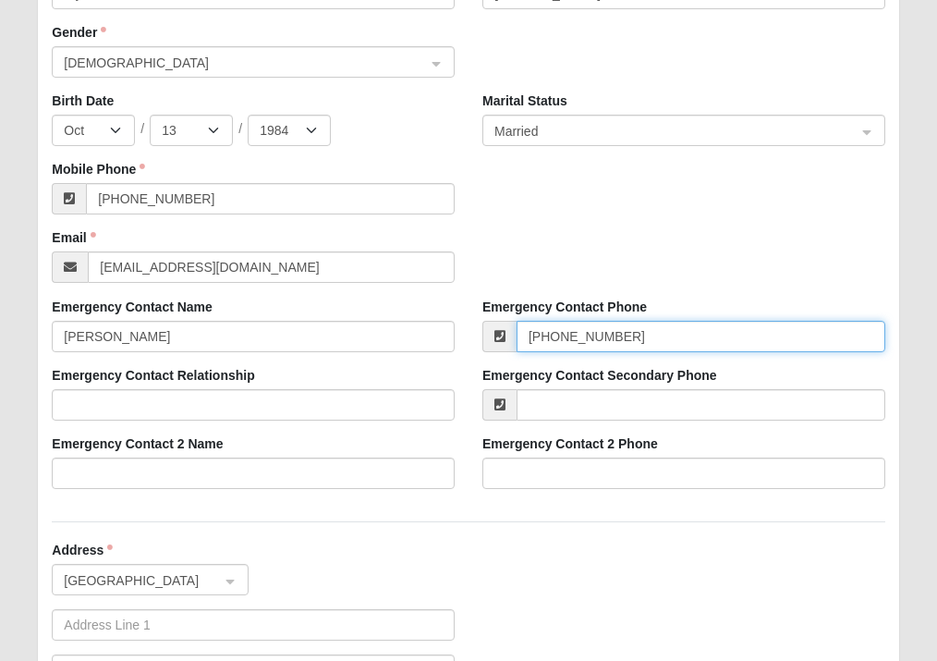
scroll to position [1091, 0]
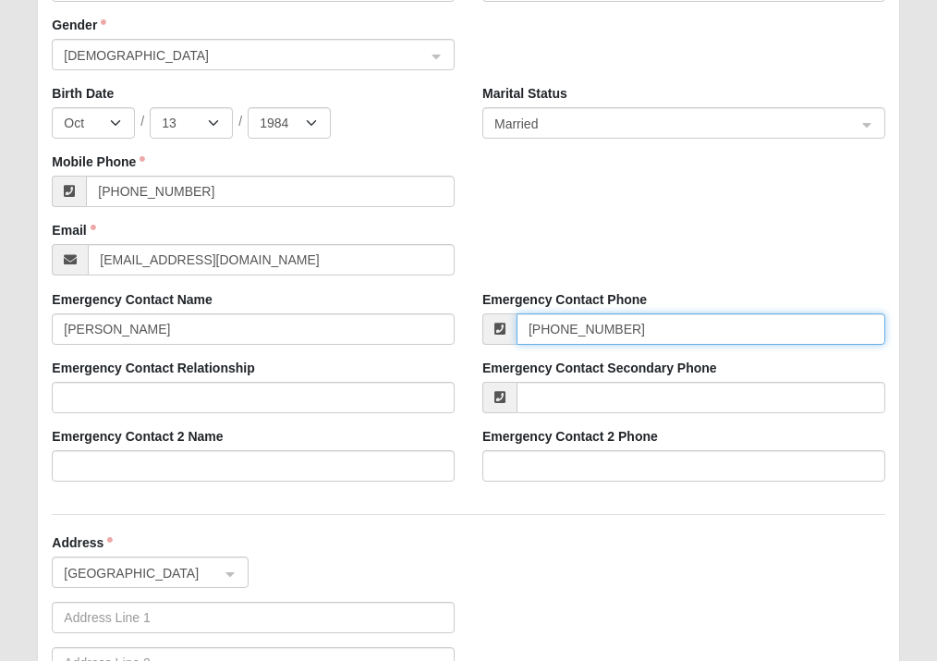
type input "(904) 947-1982"
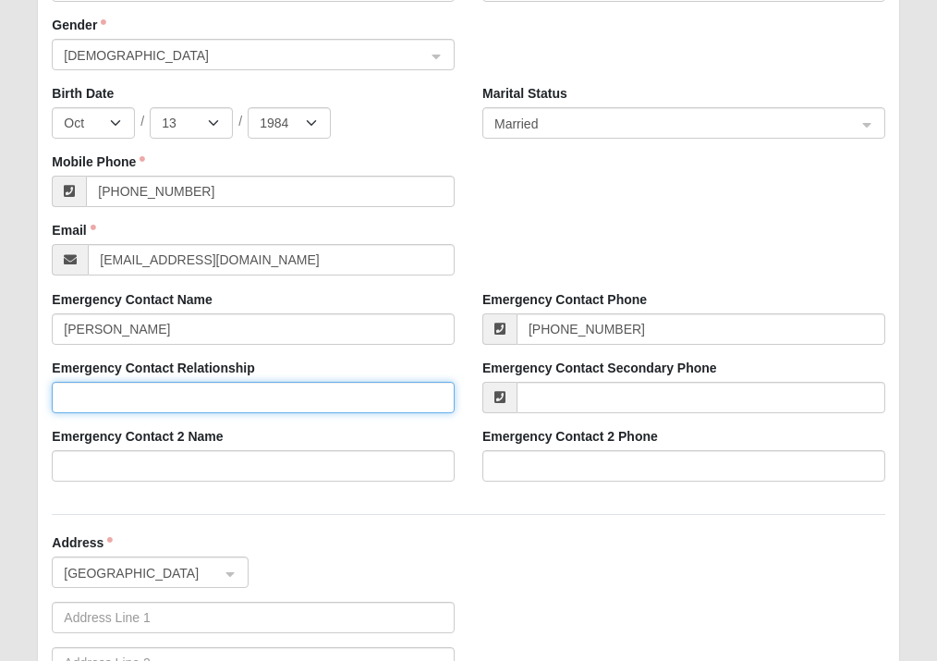
click at [214, 395] on input "Emergency Contact Relationship" at bounding box center [253, 397] width 403 height 31
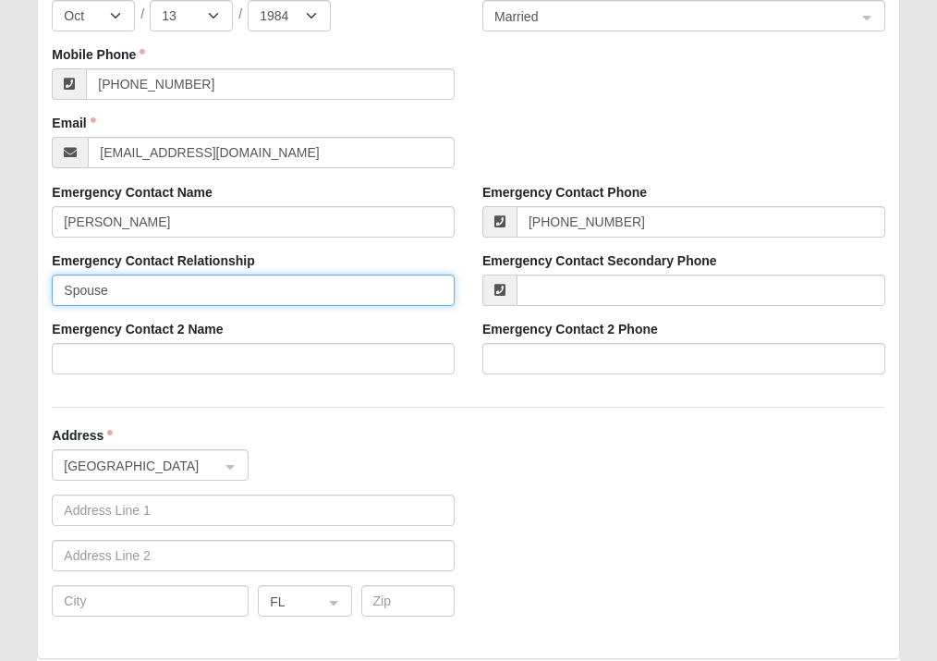
scroll to position [1368, 0]
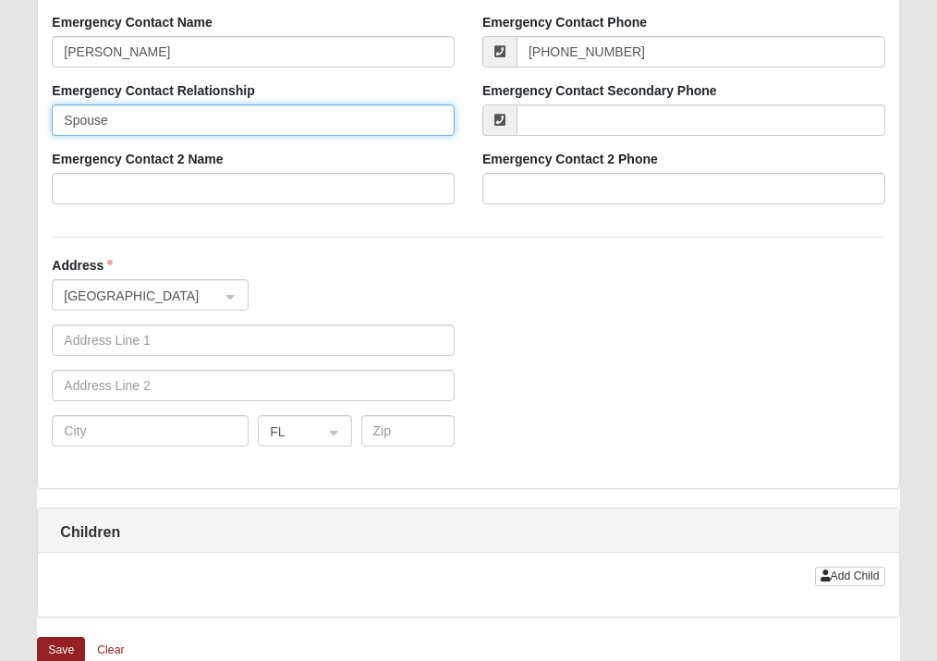
type input "Spouse"
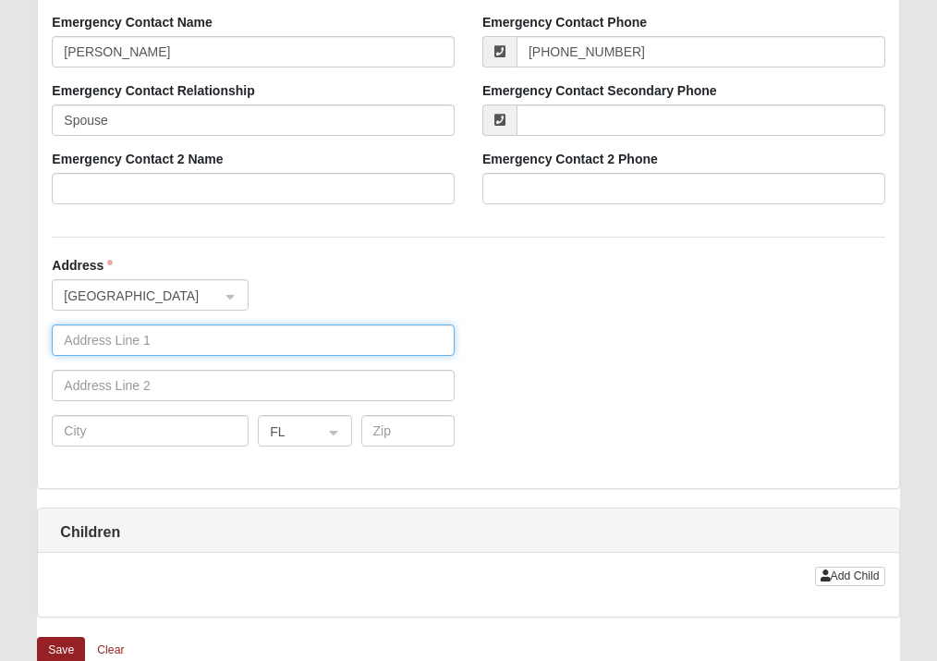
click at [196, 346] on input "text" at bounding box center [253, 339] width 403 height 31
type input "2131 Province St"
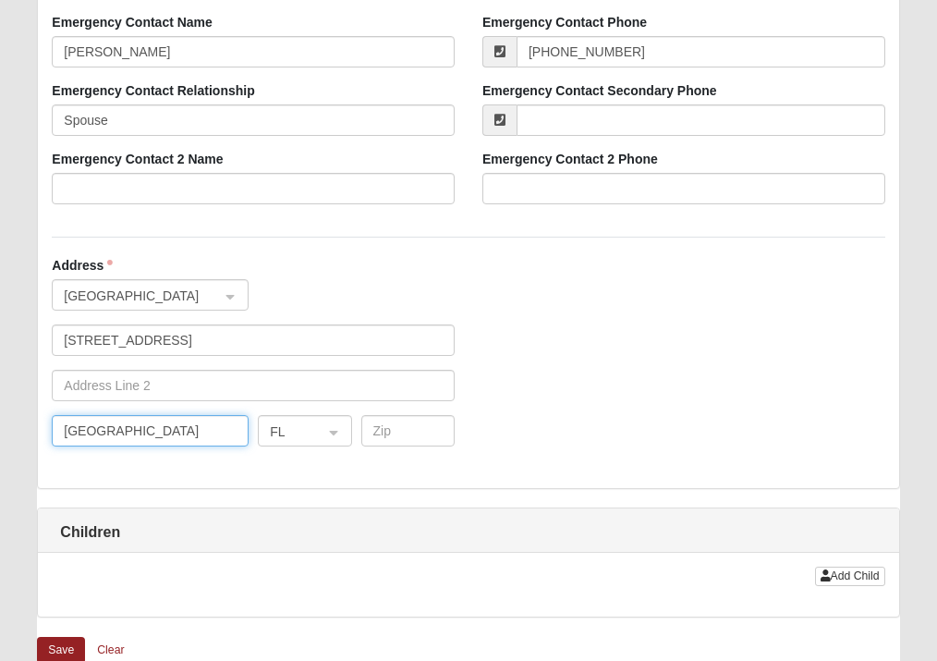
type input "Green Cove Springs"
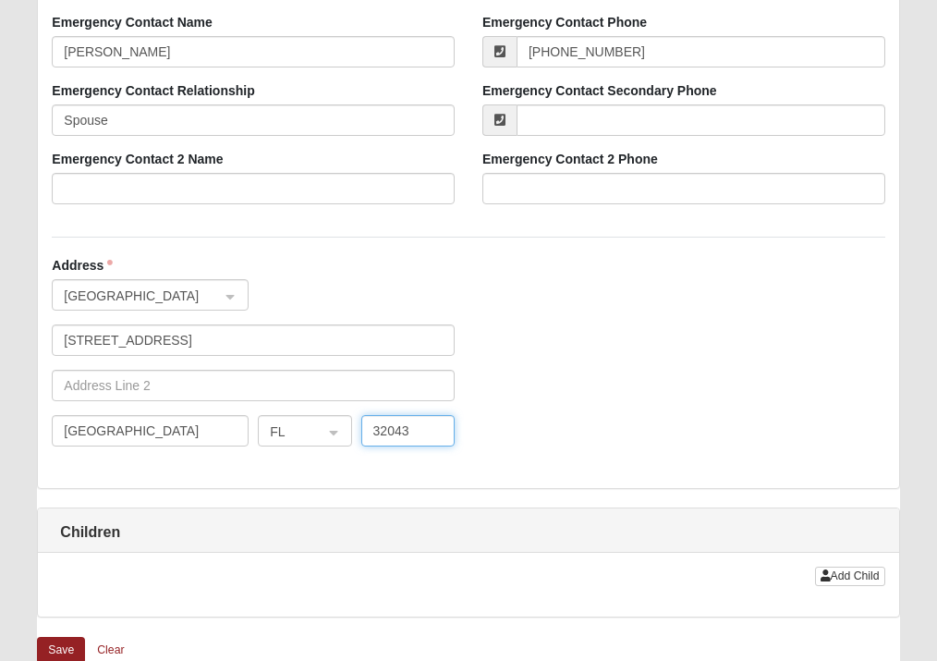
type input "32043"
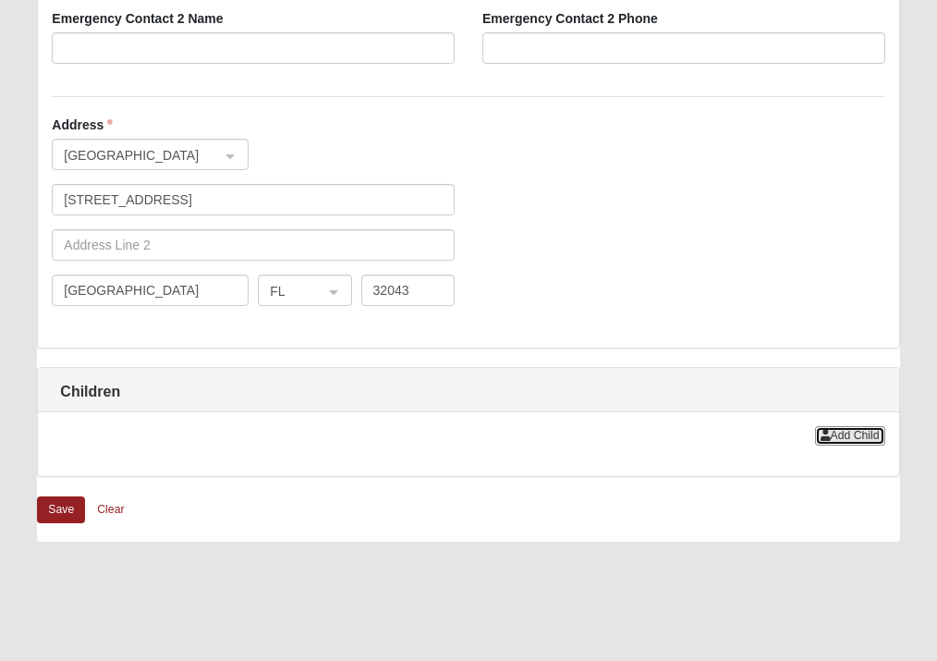
scroll to position [1642, 0]
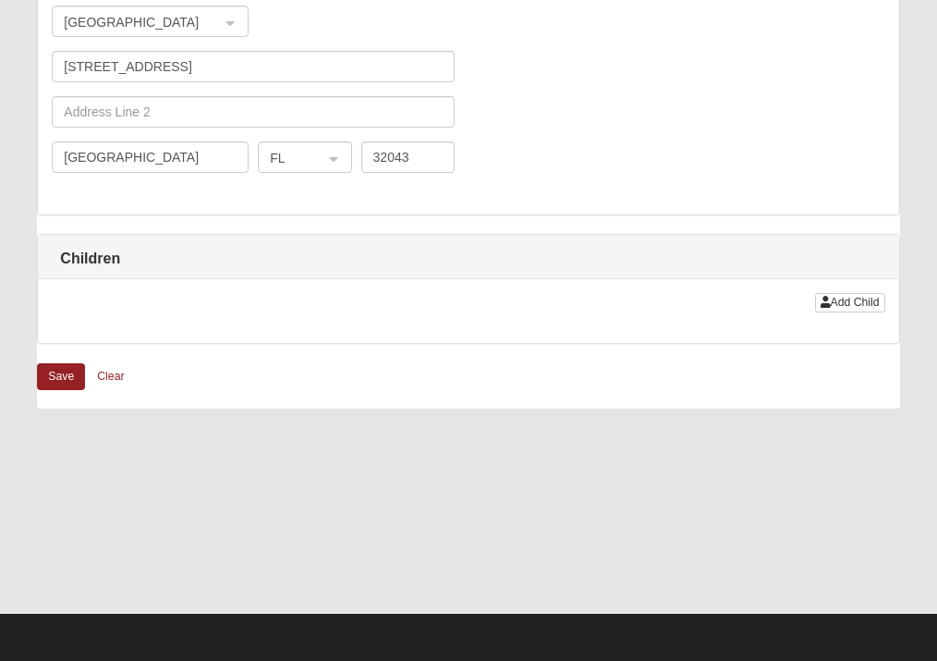
click at [858, 279] on div "Add Child" at bounding box center [468, 311] width 860 height 64
click at [844, 301] on span "Add Child" at bounding box center [855, 302] width 49 height 13
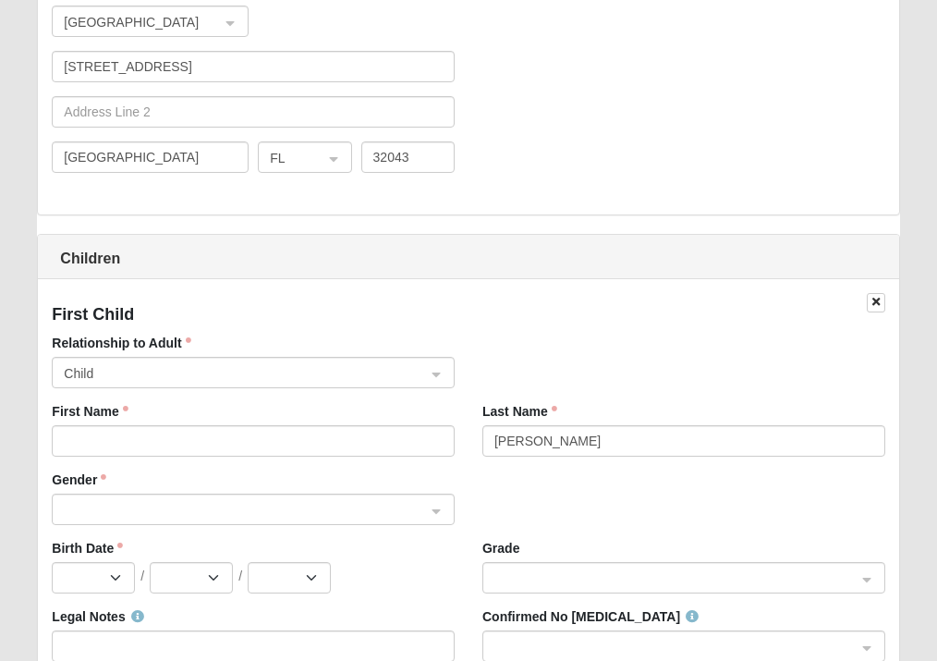
click at [143, 370] on span "Child" at bounding box center [245, 373] width 362 height 20
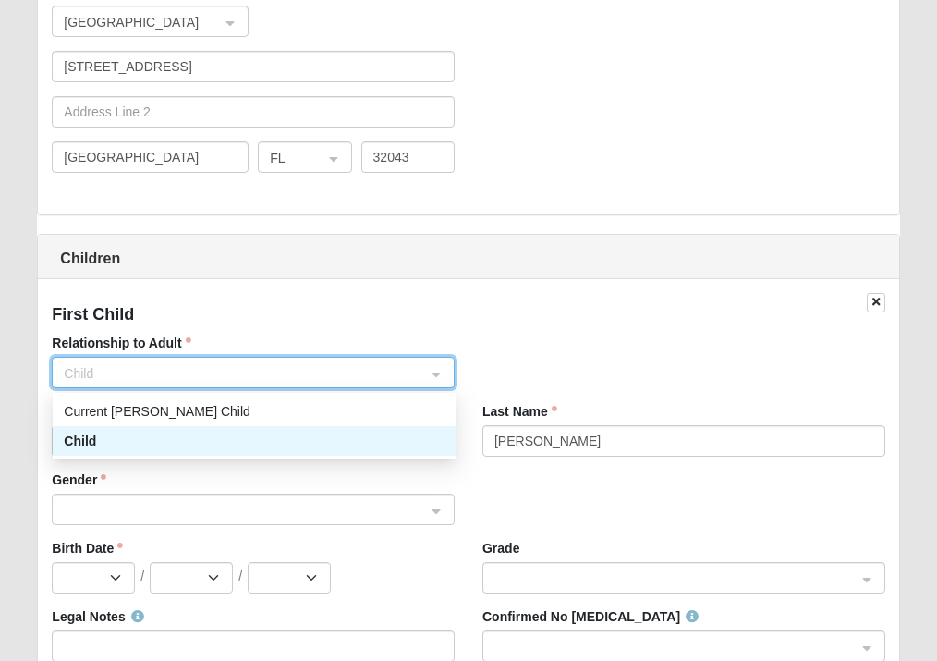
click at [544, 261] on h1 "Children" at bounding box center [468, 258] width 860 height 18
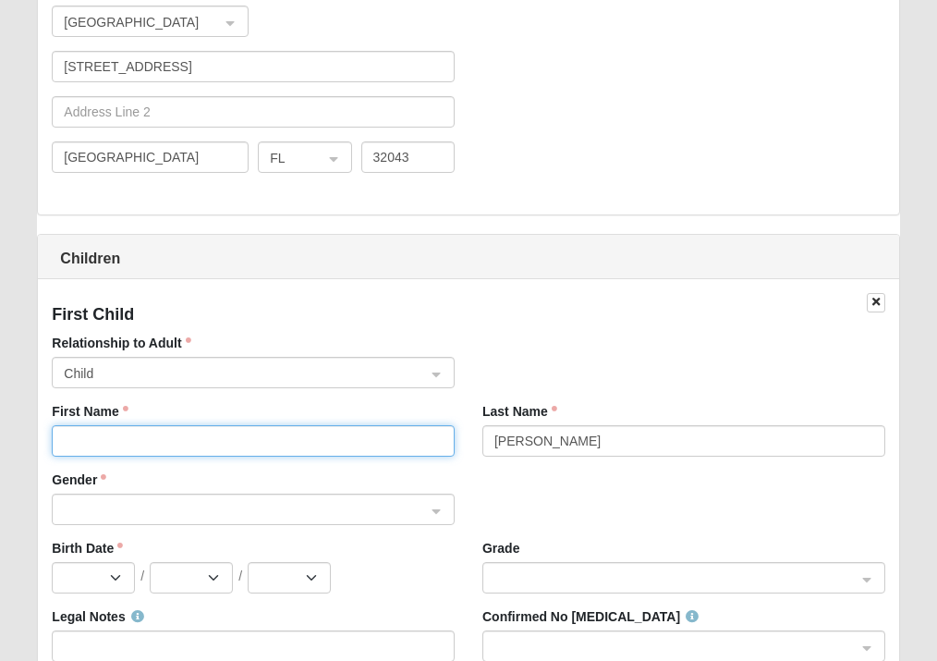
click at [182, 445] on input "First Name" at bounding box center [253, 440] width 403 height 31
type input "Kira"
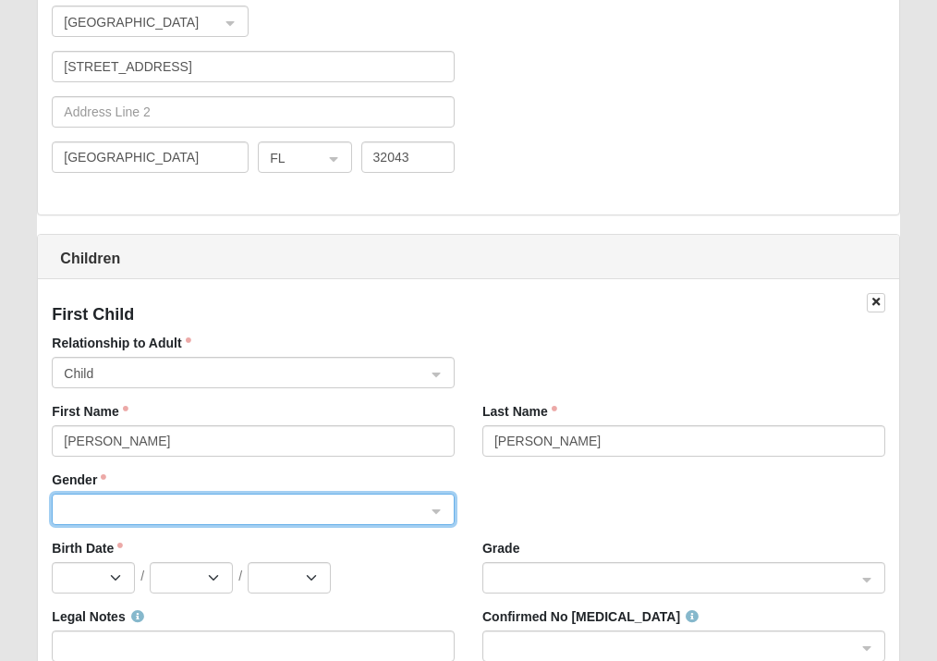
click at [213, 489] on div "Gender 0 1 Male Female" at bounding box center [253, 497] width 403 height 55
click at [219, 496] on input "search" at bounding box center [247, 508] width 368 height 28
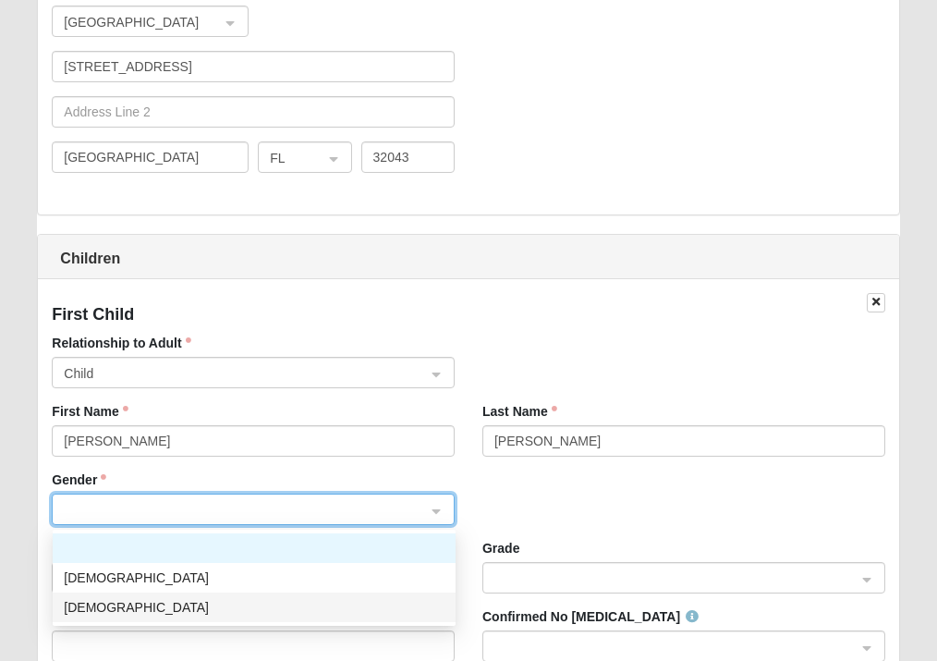
click at [131, 602] on div "[DEMOGRAPHIC_DATA]" at bounding box center [254, 607] width 381 height 20
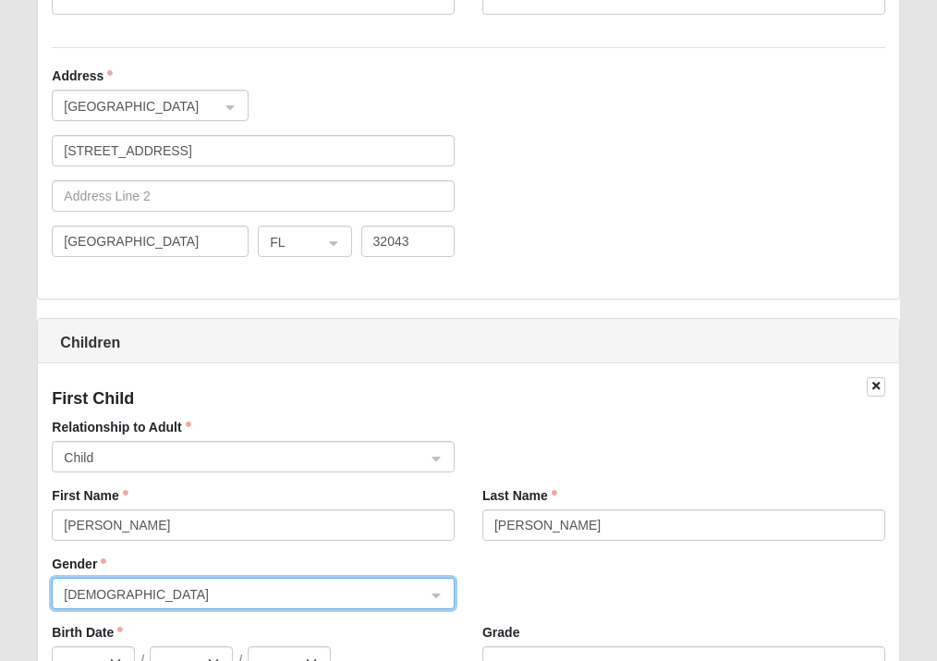
scroll to position [1734, 0]
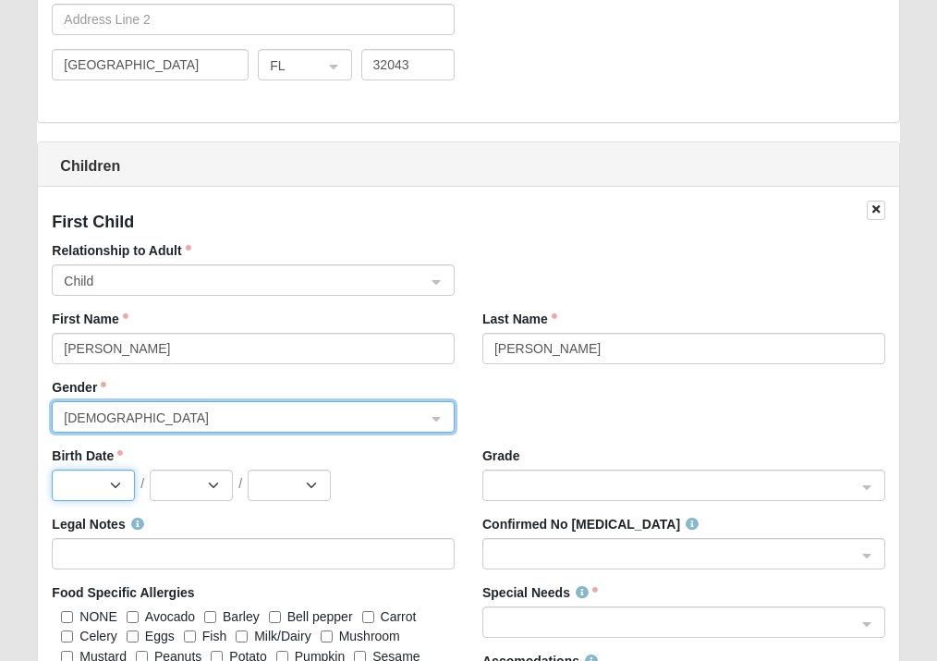
click at [102, 470] on select "Jan Feb Mar Apr May Jun [DATE] Aug Sep Oct Nov Dec" at bounding box center [93, 484] width 83 height 31
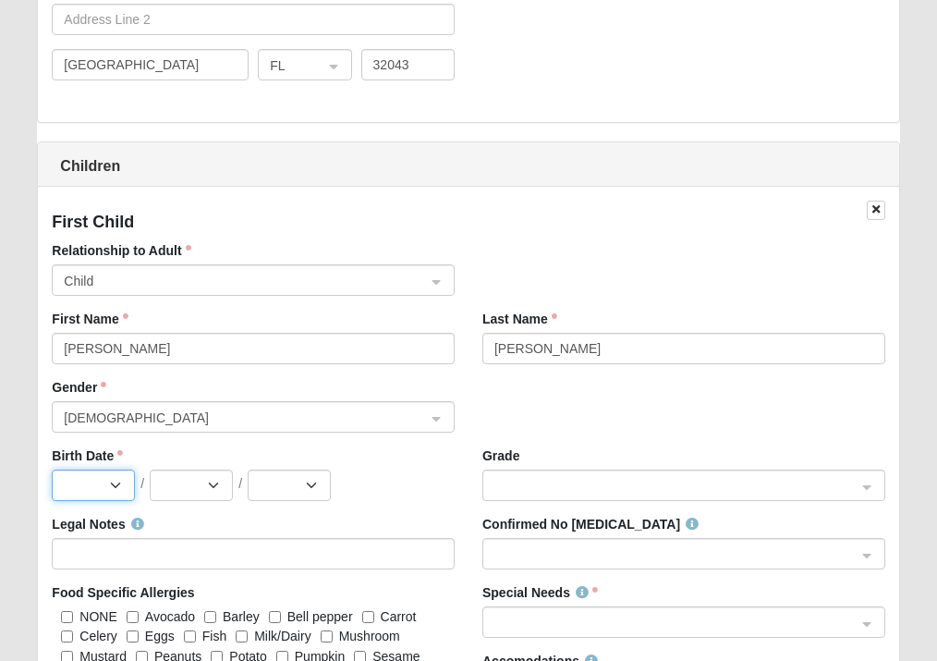
select select "4"
click at [52, 469] on select "Jan Feb Mar Apr May Jun [DATE] Aug Sep Oct Nov Dec" at bounding box center [93, 484] width 83 height 31
click at [203, 494] on select "1 2 3 4 5 6 7 8 9 10 11 12 13 14 15 16 17 18 19 20 21 22 23 24 25 26 27 28 29 30" at bounding box center [191, 484] width 83 height 31
select select "26"
click at [150, 469] on select "1 2 3 4 5 6 7 8 9 10 11 12 13 14 15 16 17 18 19 20 21 22 23 24 25 26 27 28 29 30" at bounding box center [191, 484] width 83 height 31
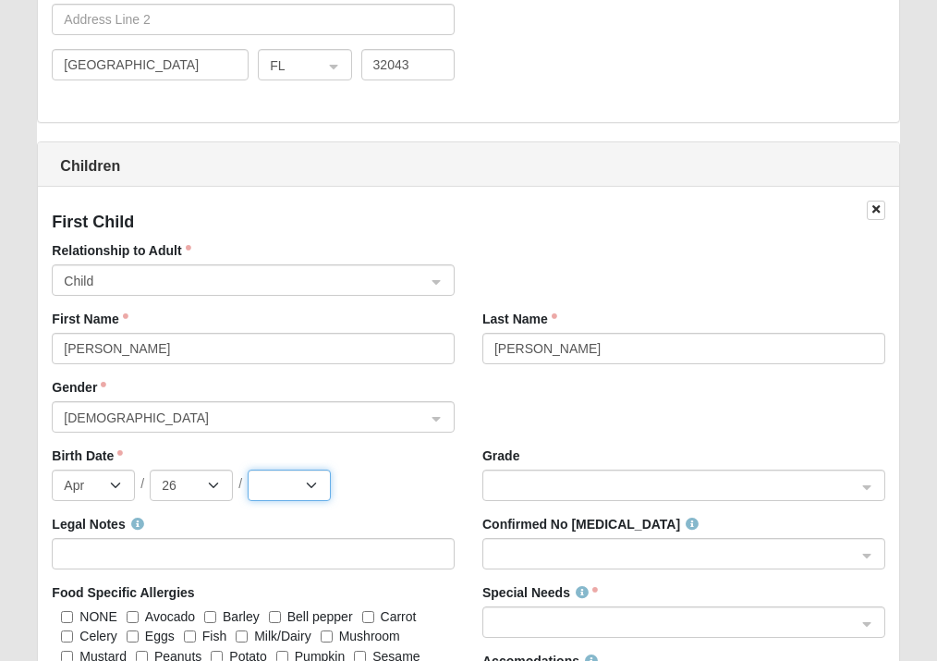
click at [314, 478] on select "2025 2024 2023 2022 2021 2020 2019 2018 2017 2016 2015 2014 2013 2012 2011 2010…" at bounding box center [289, 484] width 83 height 31
select select "2021"
click at [248, 469] on select "2025 2024 2023 2022 2021 2020 2019 2018 2017 2016 2015 2014 2013 2012 2011 2010…" at bounding box center [289, 484] width 83 height 31
click at [606, 505] on div "Grade" at bounding box center [683, 480] width 431 height 68
click at [603, 501] on span at bounding box center [677, 485] width 368 height 31
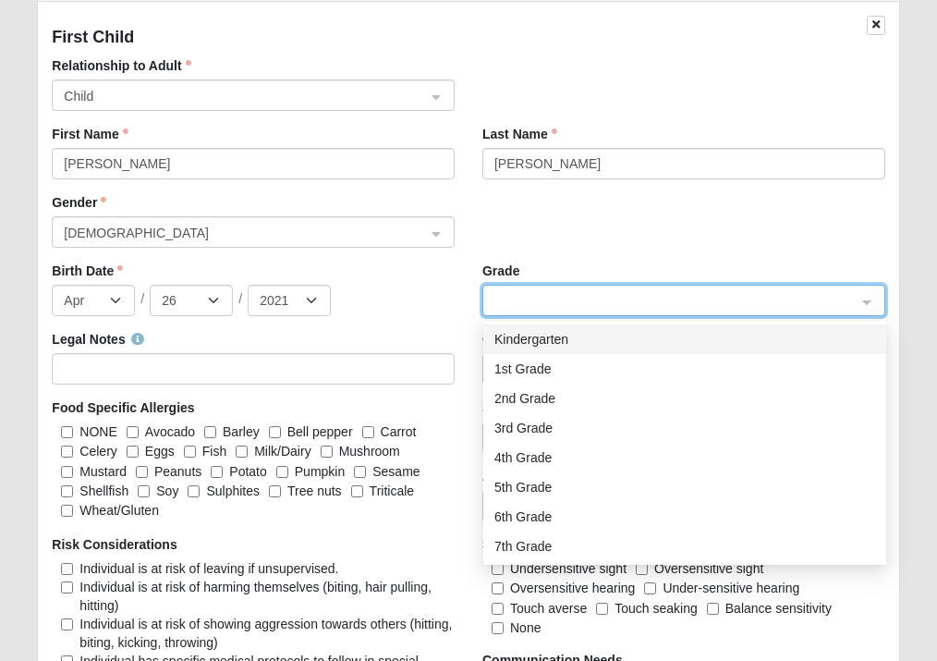
scroll to position [2104, 0]
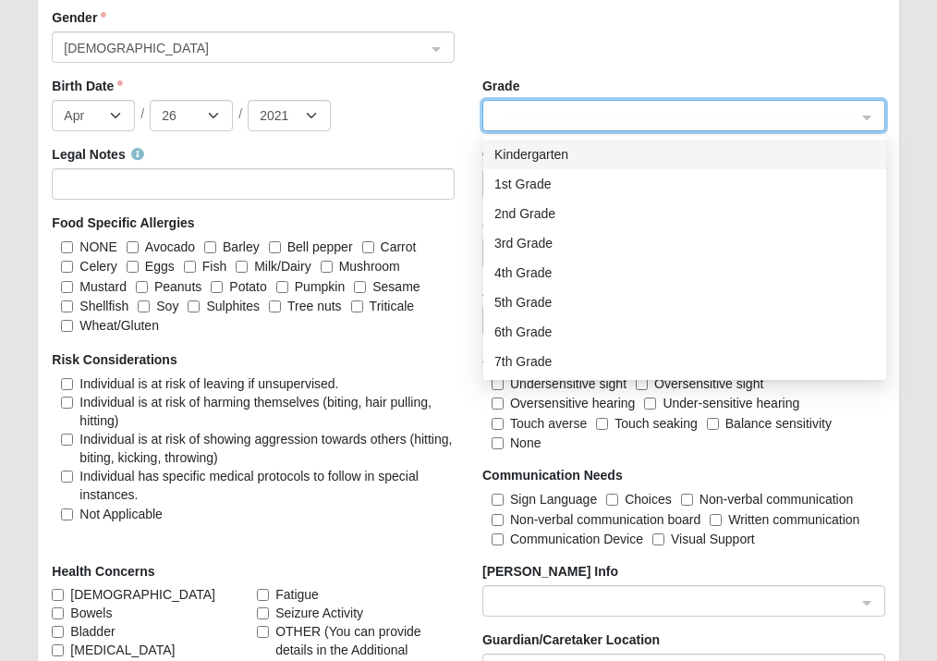
click at [565, 152] on div "Kindergarten" at bounding box center [684, 154] width 381 height 20
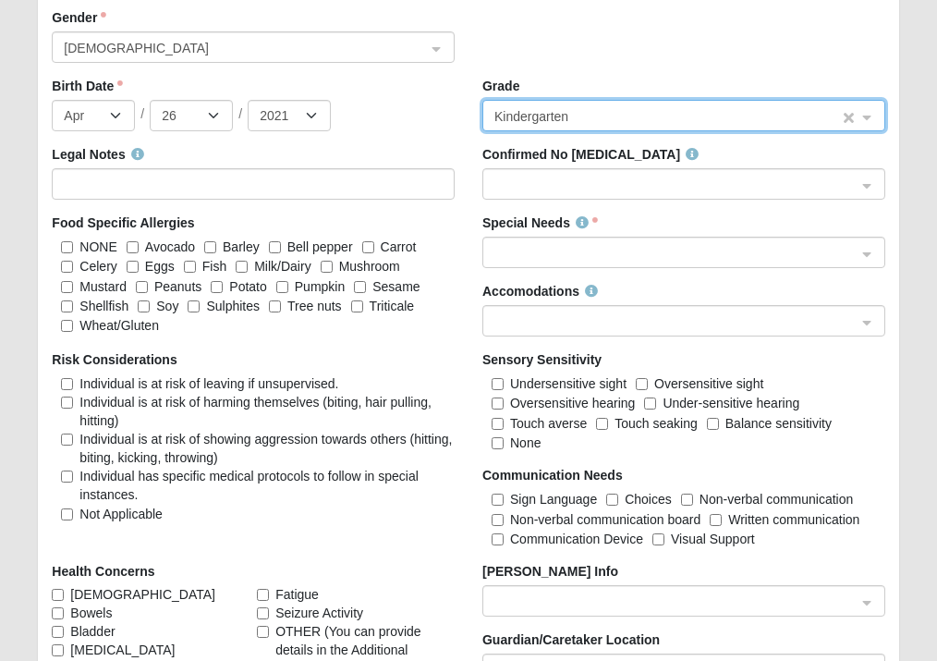
click at [579, 119] on span "Kindergarten" at bounding box center [667, 116] width 346 height 20
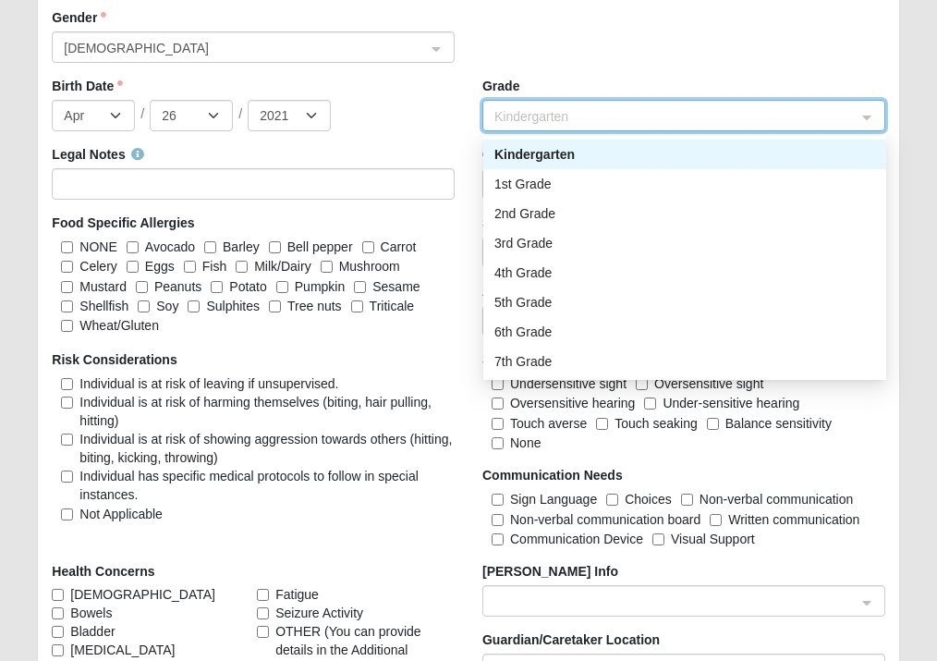
click at [554, 155] on div "Kindergarten" at bounding box center [684, 154] width 381 height 20
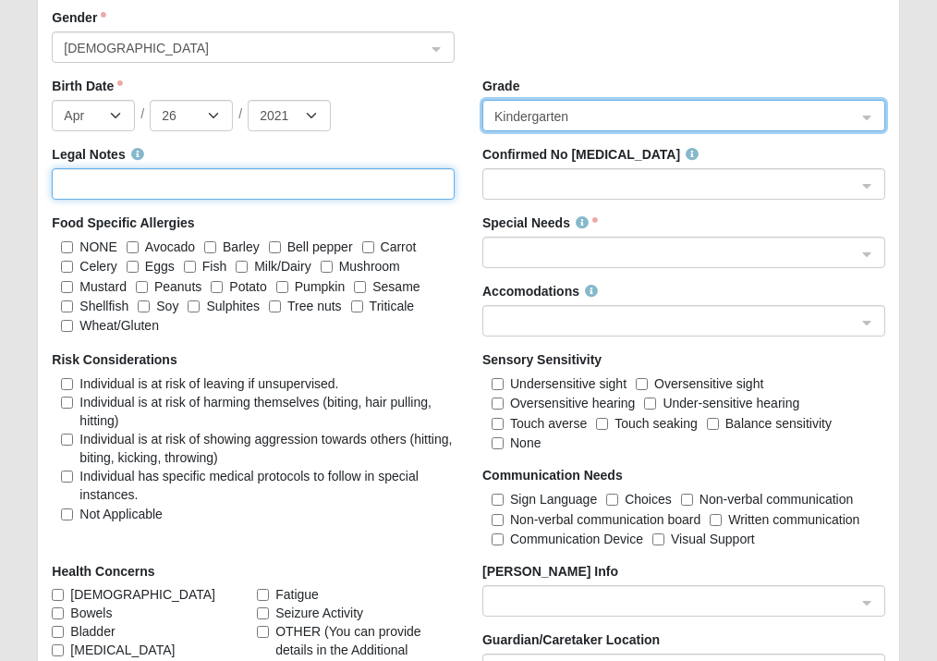
click at [187, 192] on input "Legal Notes" at bounding box center [253, 183] width 403 height 31
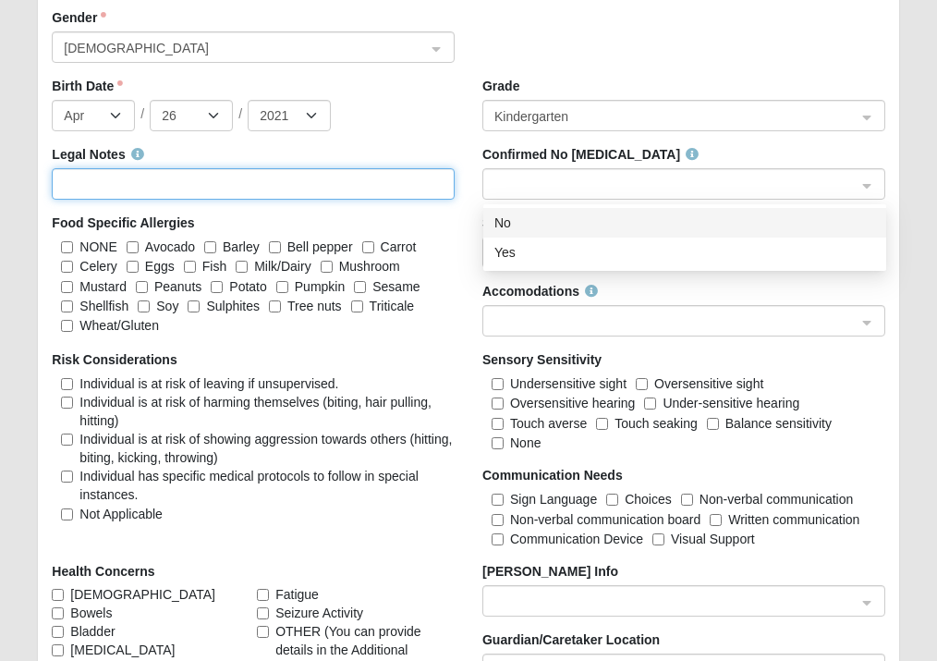
click at [595, 182] on span at bounding box center [675, 185] width 362 height 20
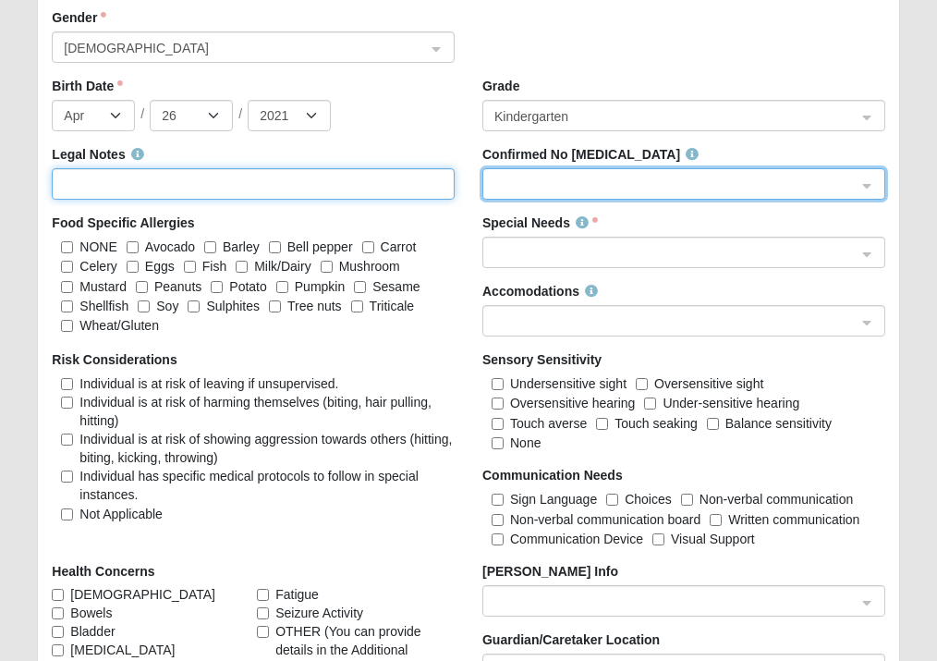
click at [381, 183] on input "Legal Notes" at bounding box center [253, 183] width 403 height 31
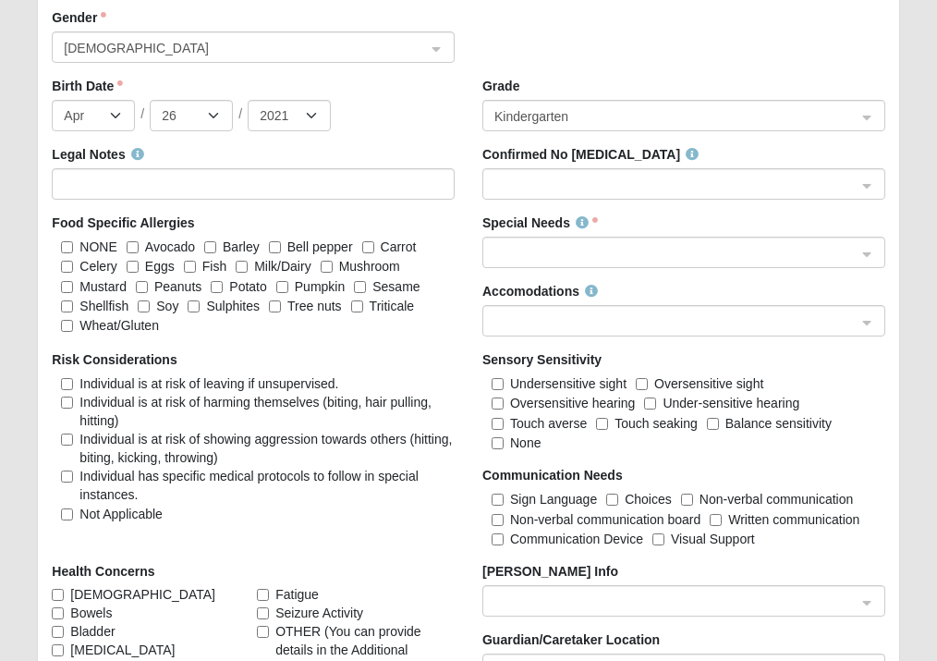
click at [132, 515] on span "Not Applicable" at bounding box center [120, 513] width 83 height 15
click at [73, 515] on input "Not Applicable" at bounding box center [67, 514] width 12 height 12
checkbox input "true"
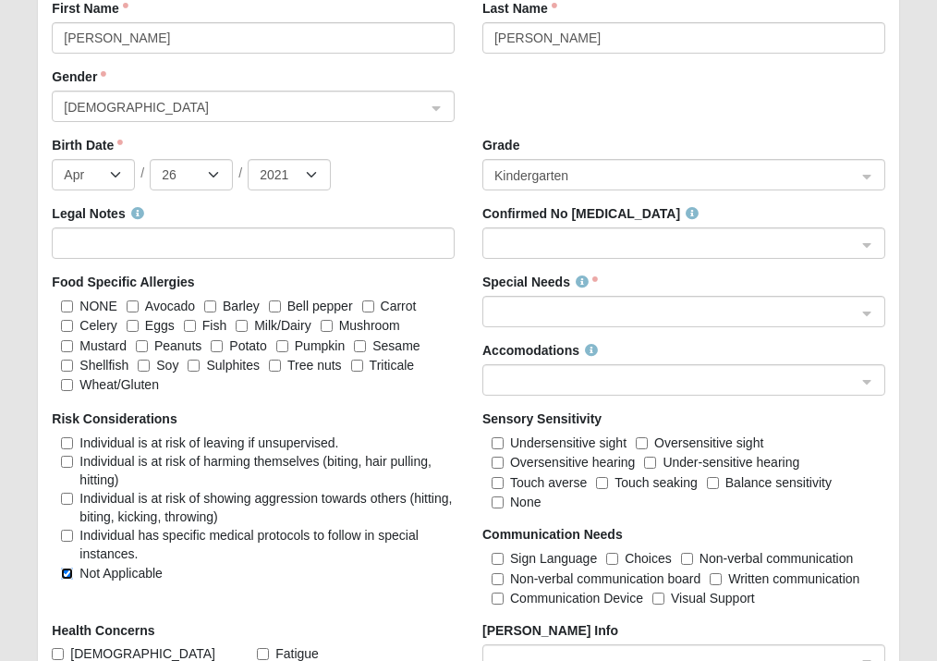
scroll to position [2012, 0]
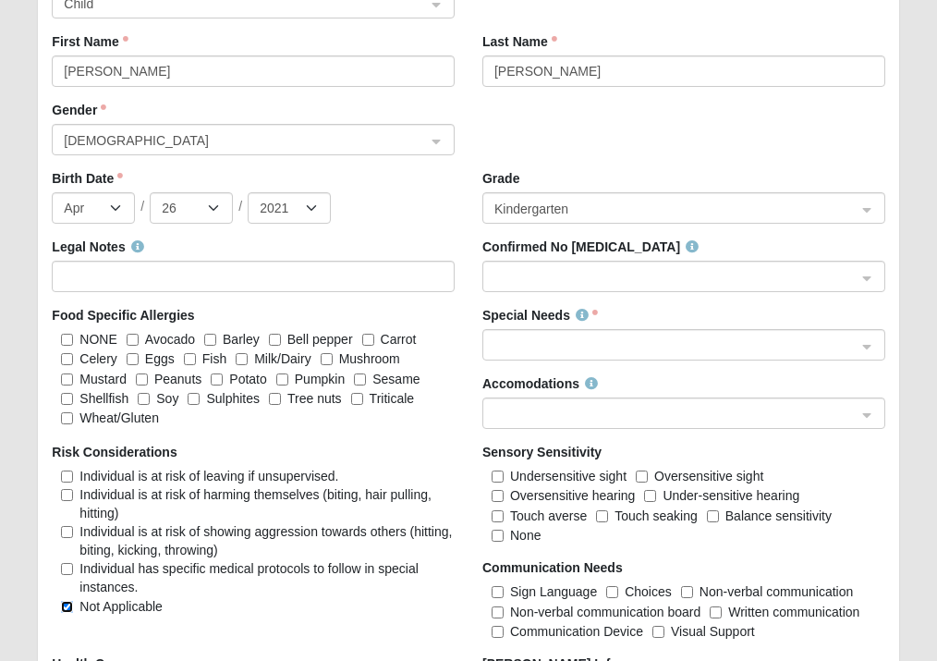
click at [565, 279] on span at bounding box center [675, 277] width 362 height 20
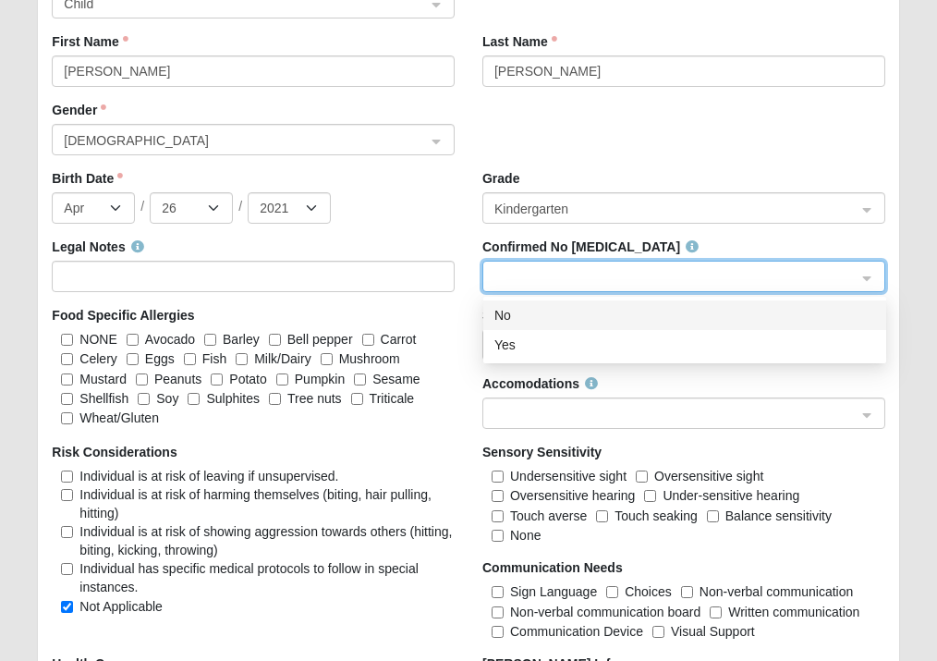
click at [373, 257] on div "Legal Notes" at bounding box center [253, 264] width 403 height 55
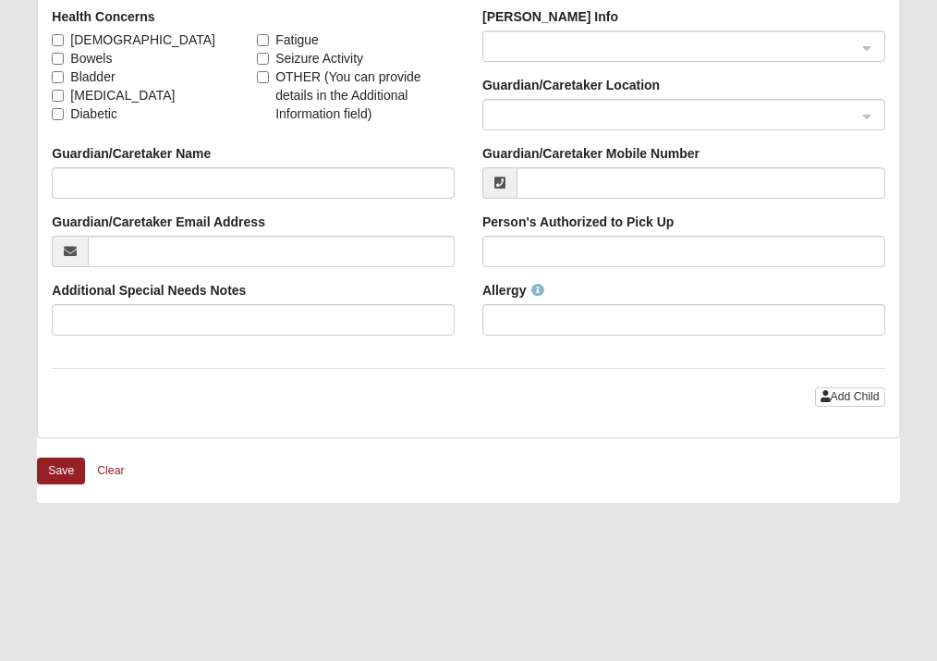
scroll to position [2566, 0]
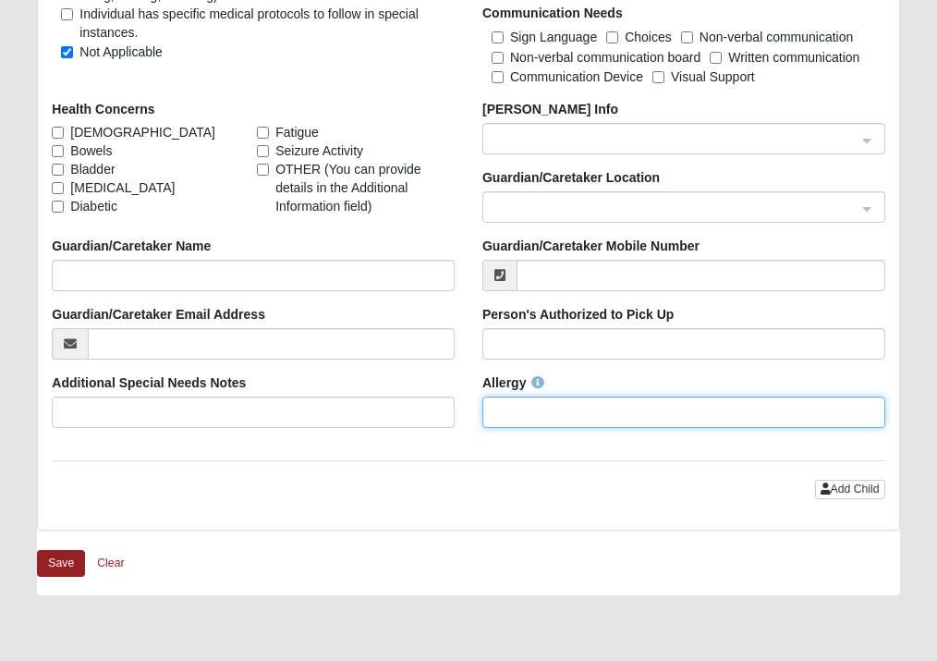
click at [603, 414] on input "Allergy" at bounding box center [683, 411] width 403 height 31
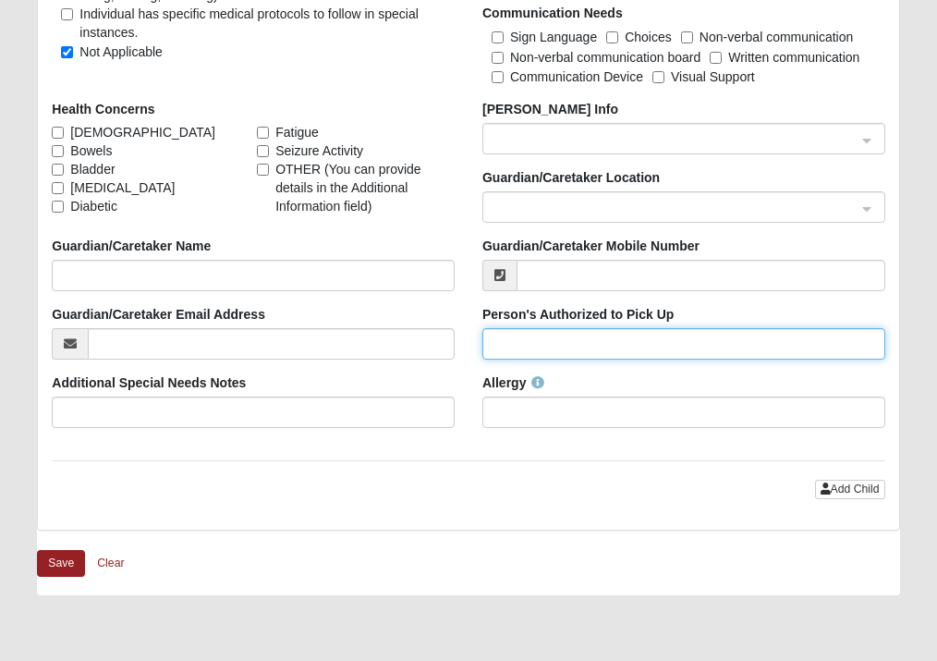
click at [540, 348] on input "Person's Authorized to Pick Up" at bounding box center [683, 343] width 403 height 31
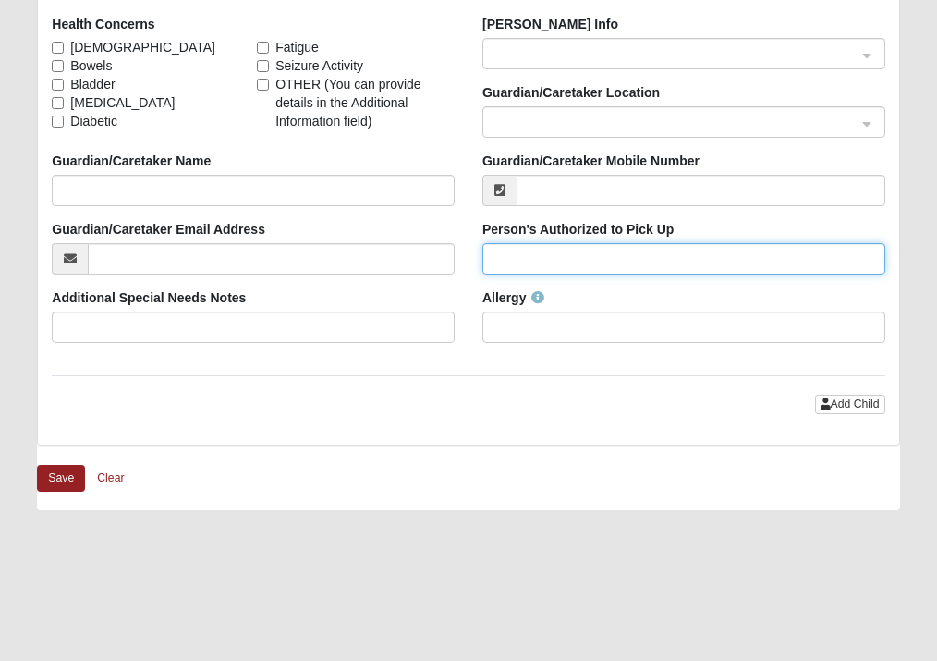
scroll to position [2753, 0]
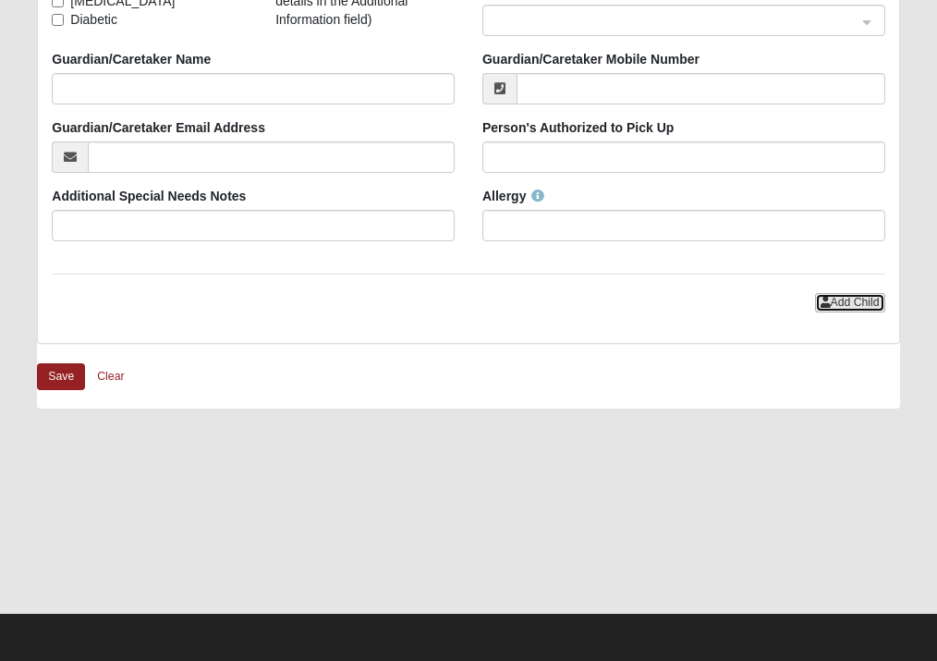
click at [849, 299] on span "Add Child" at bounding box center [855, 302] width 49 height 13
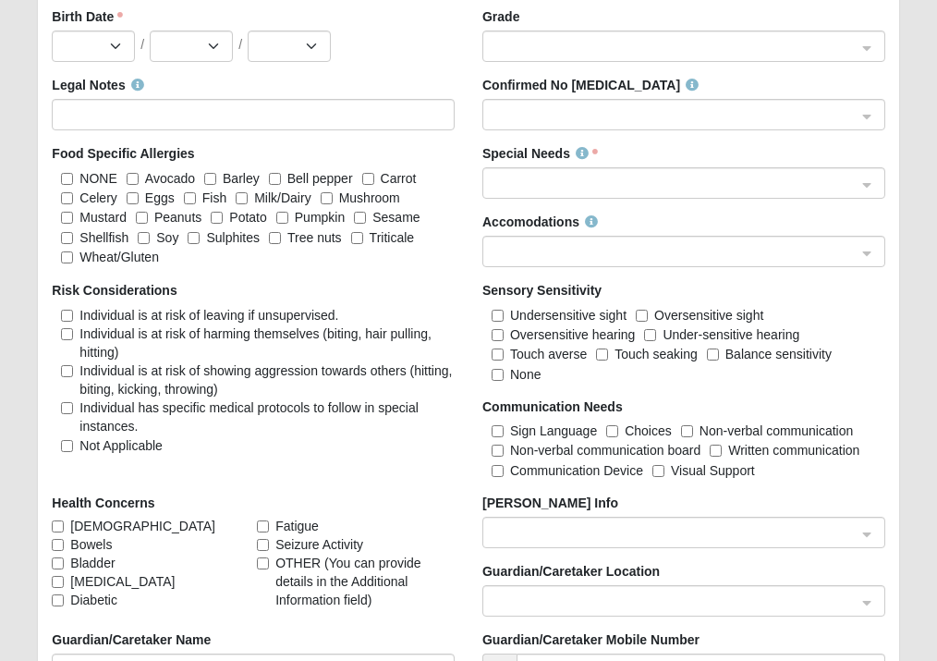
scroll to position [3030, 0]
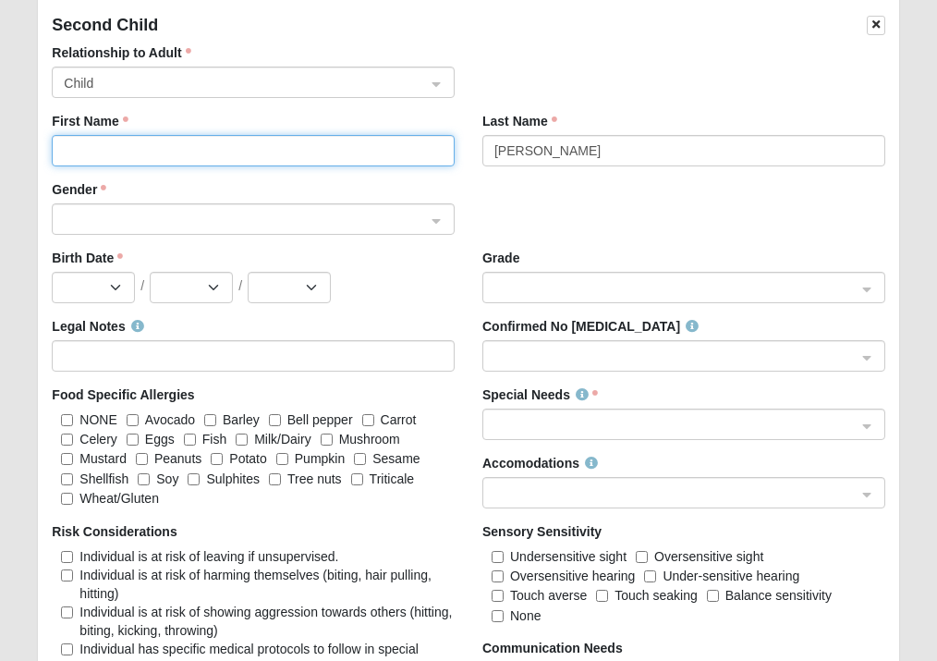
click at [192, 158] on input "First Name" at bounding box center [253, 150] width 403 height 31
type input "Ezra"
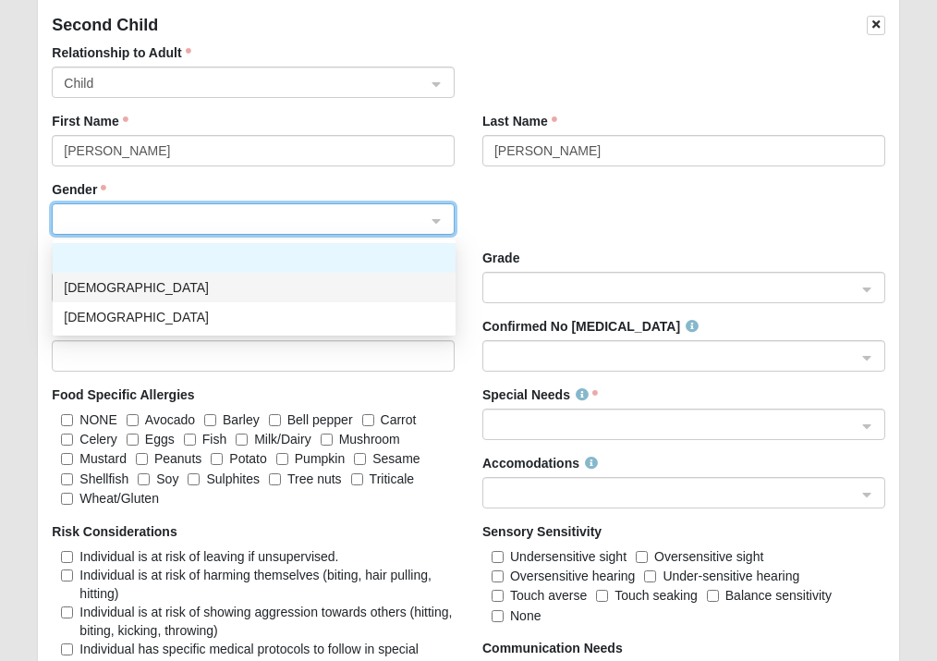
click at [128, 281] on div "[DEMOGRAPHIC_DATA]" at bounding box center [254, 287] width 381 height 20
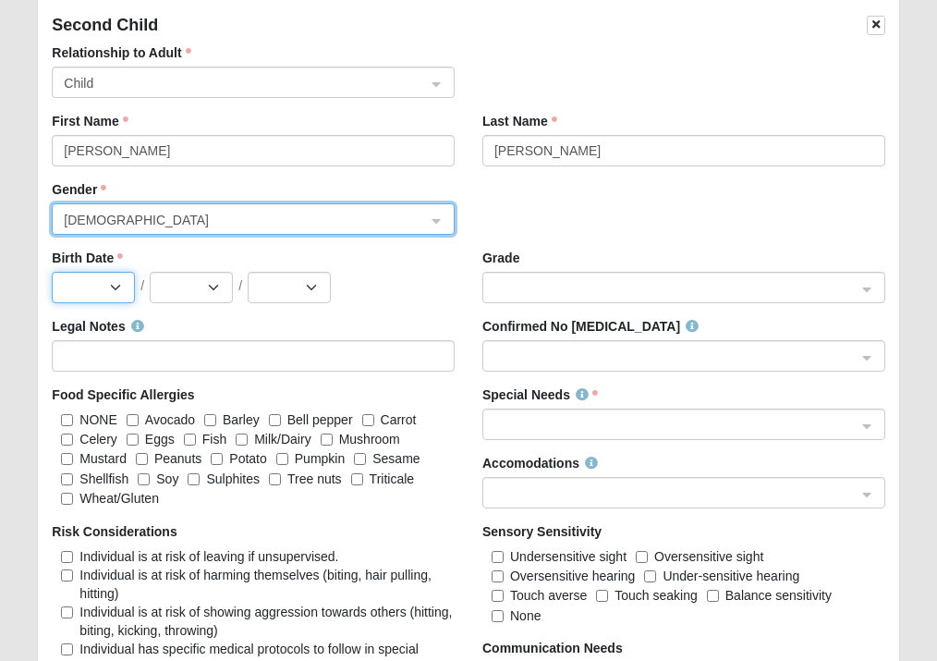
click at [119, 292] on select "Jan Feb Mar Apr May Jun [DATE] Aug Sep Oct Nov Dec" at bounding box center [93, 287] width 83 height 31
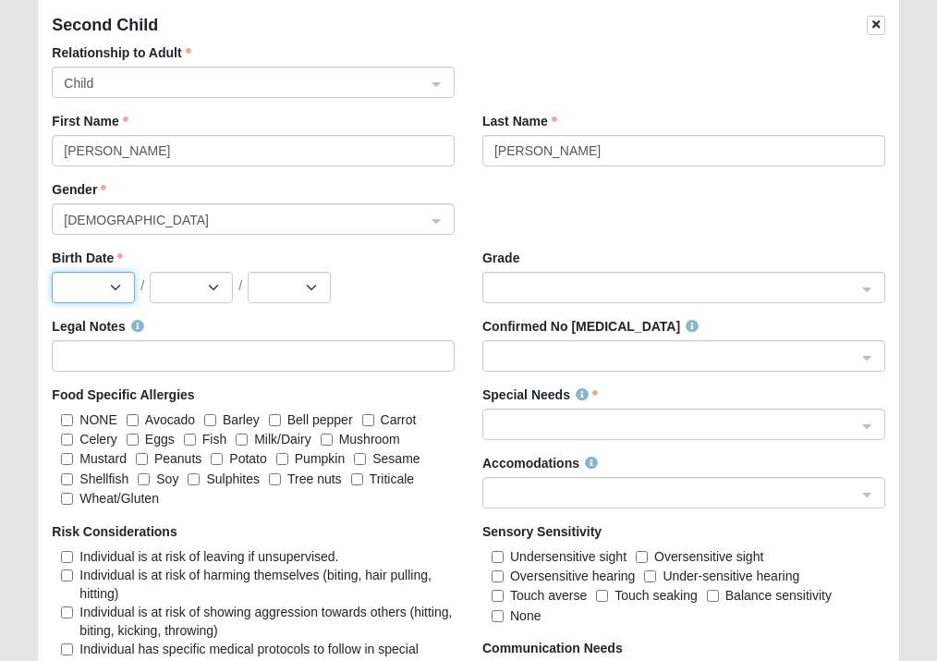
select select "5"
click at [52, 273] on select "Jan Feb Mar Apr May Jun [DATE] Aug Sep Oct Nov Dec" at bounding box center [93, 287] width 83 height 31
click at [207, 298] on select "1 2 3 4 5 6 7 8 9 10 11 12 13 14 15 16 17 18 19 20 21 22 23 24 25 26 27 28 29 3…" at bounding box center [191, 287] width 83 height 31
select select "29"
click at [150, 273] on select "1 2 3 4 5 6 7 8 9 10 11 12 13 14 15 16 17 18 19 20 21 22 23 24 25 26 27 28 29 3…" at bounding box center [191, 287] width 83 height 31
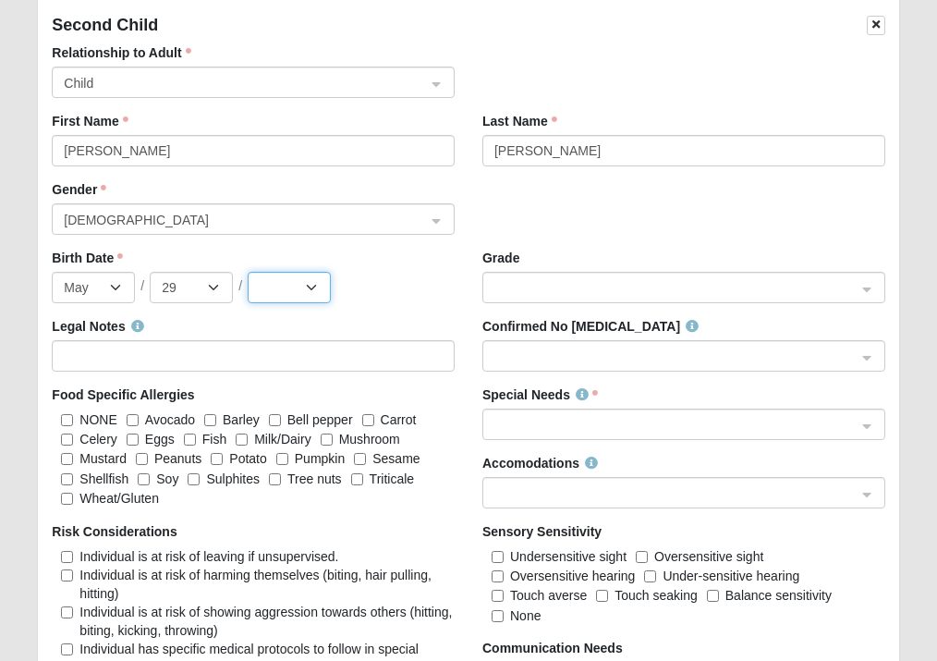
click at [320, 301] on select "2025 2024 2023 2022 2021 2020 2019 2018 2017 2016 2015 2014 2013 2012 2011 2010…" at bounding box center [289, 287] width 83 height 31
select select "2024"
click at [248, 273] on select "2025 2024 2023 2022 2021 2020 2019 2018 2017 2016 2015 2014 2013 2012 2011 2010…" at bounding box center [289, 287] width 83 height 31
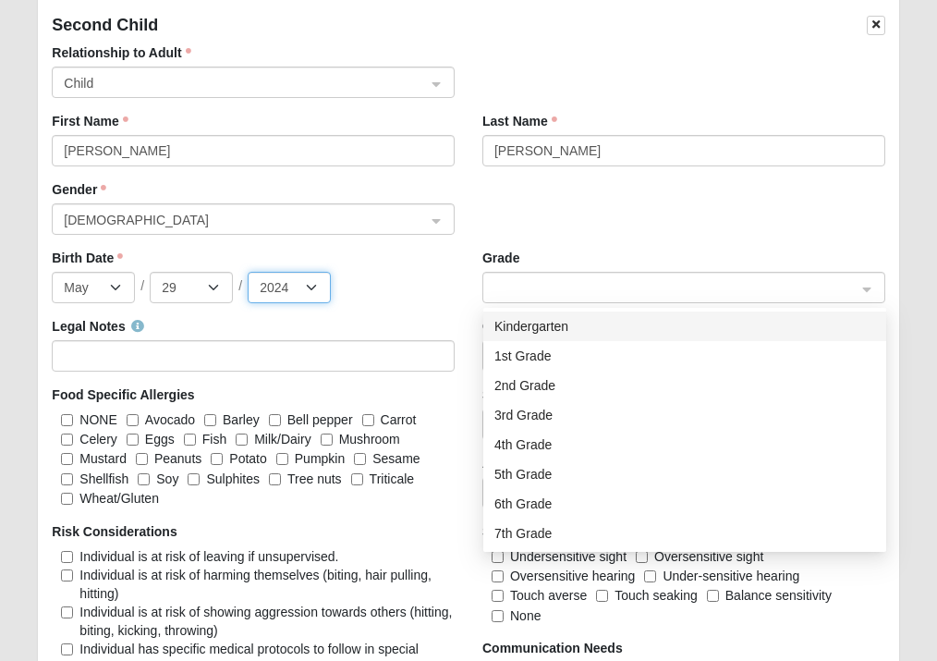
click at [563, 284] on span at bounding box center [675, 288] width 362 height 20
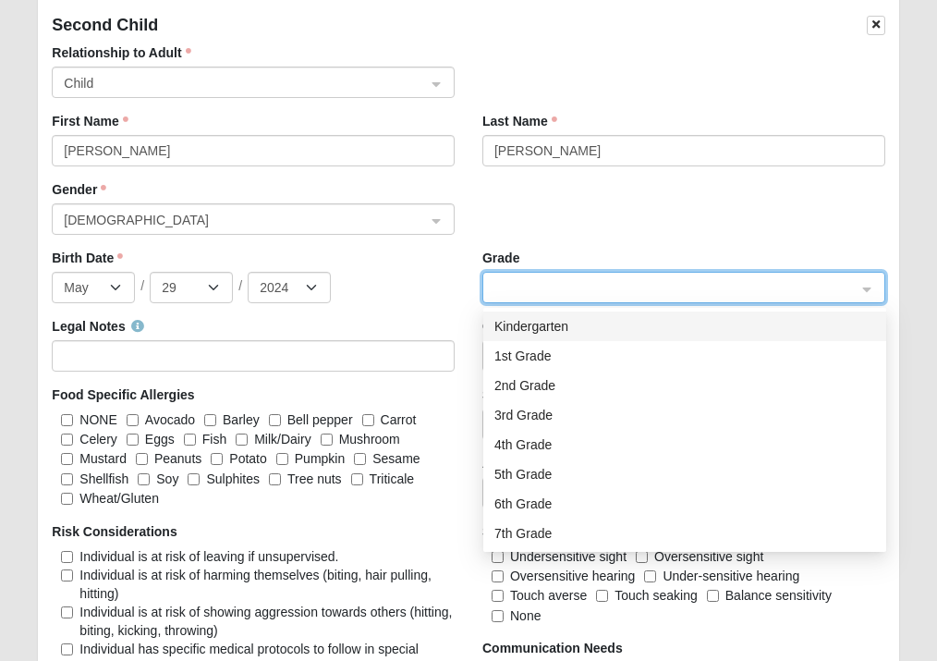
click at [559, 200] on div "Gender Male 0 1 2 Male Female" at bounding box center [468, 214] width 860 height 68
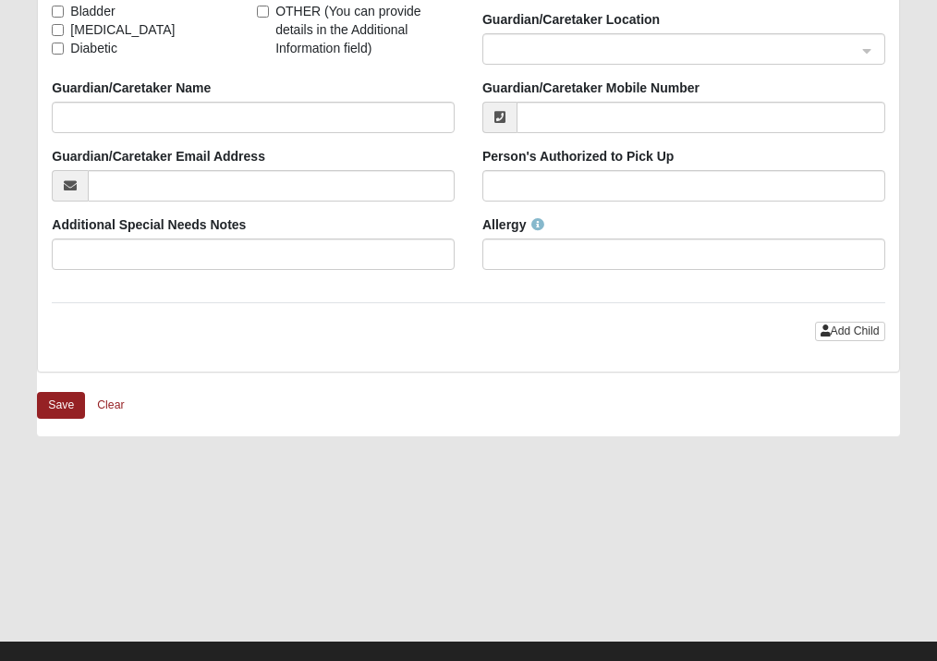
scroll to position [3852, 0]
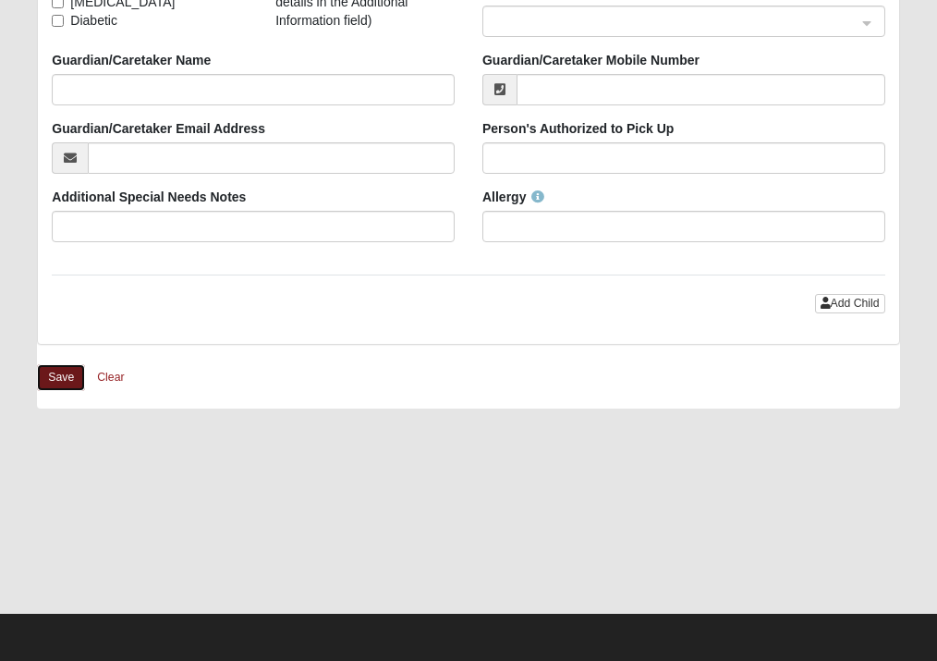
click at [50, 381] on button "Save" at bounding box center [61, 377] width 48 height 27
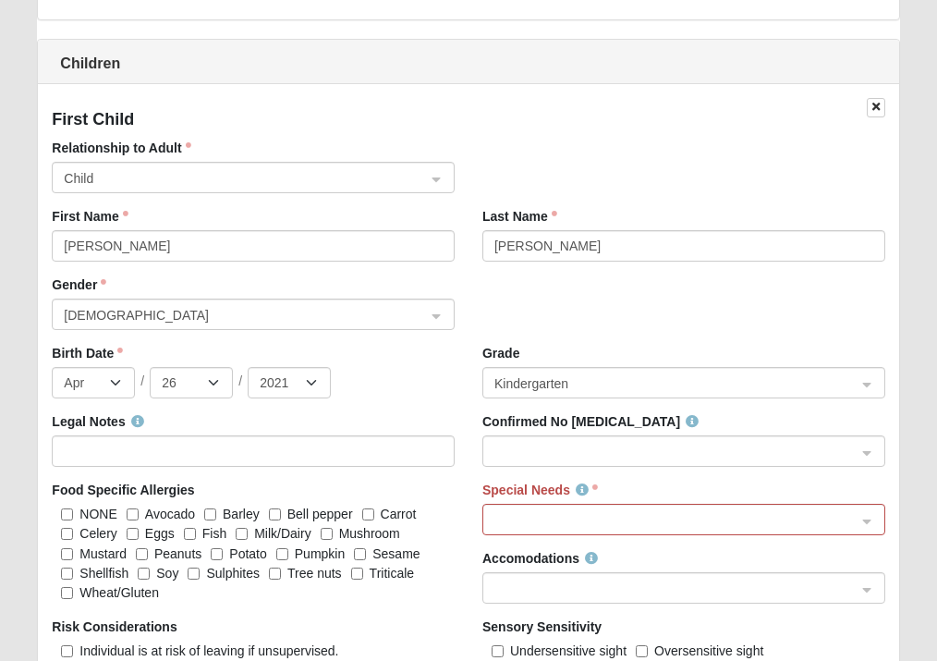
scroll to position [2090, 0]
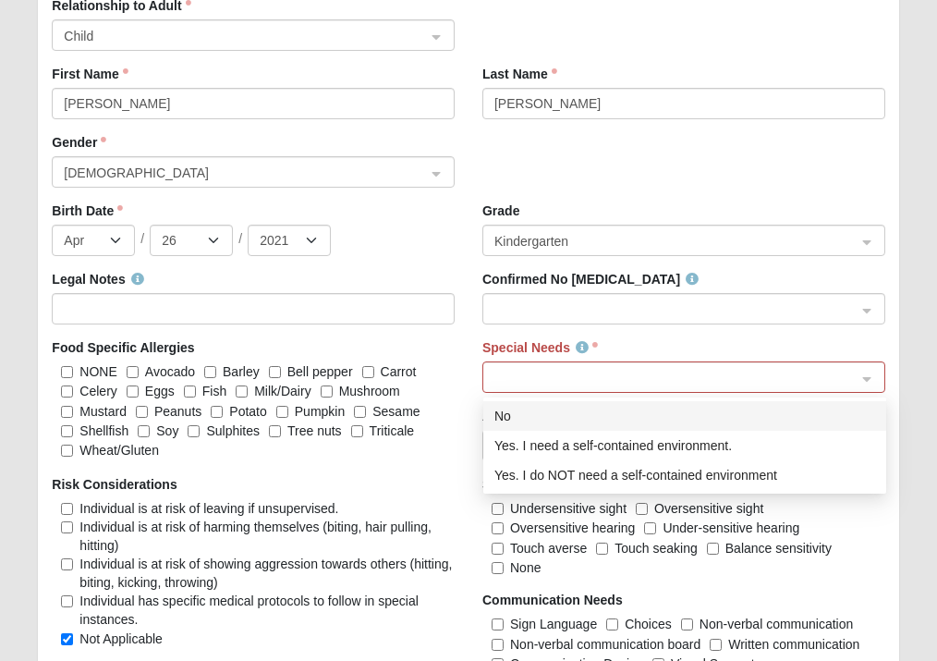
click at [620, 369] on span at bounding box center [675, 378] width 362 height 20
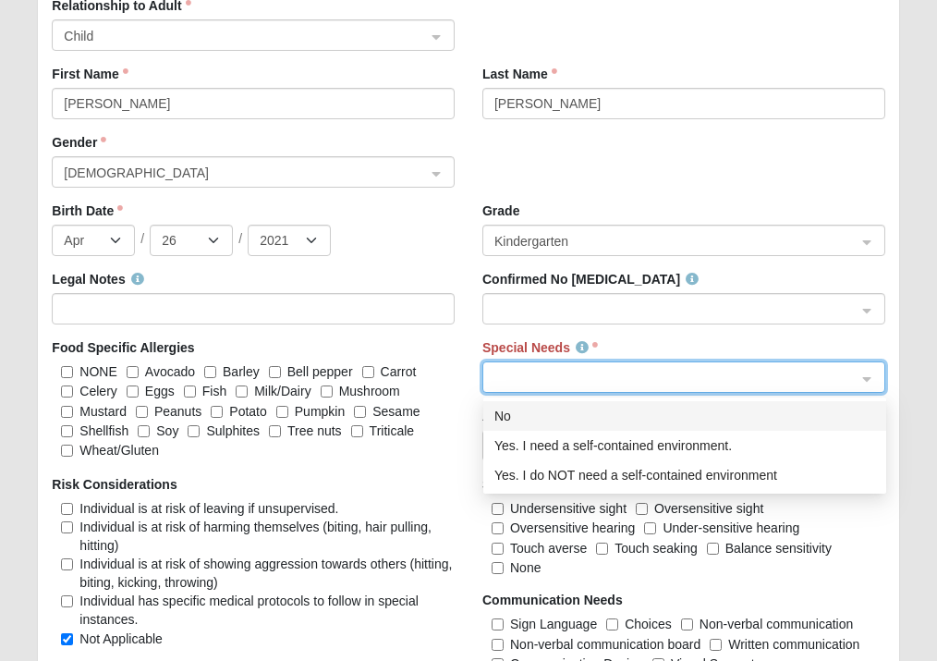
click at [537, 414] on div "No" at bounding box center [684, 416] width 381 height 20
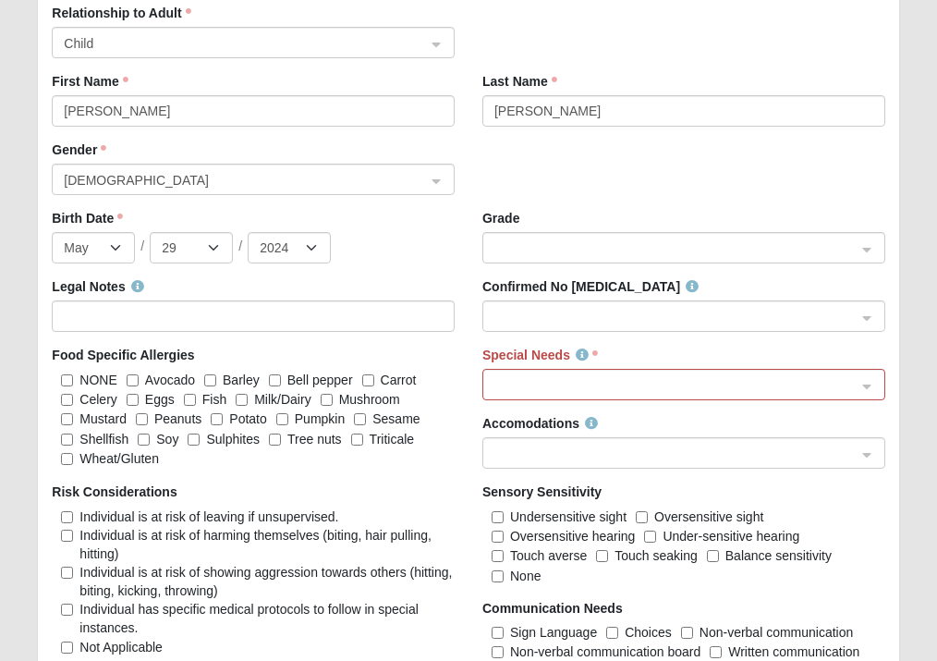
scroll to position [3199, 0]
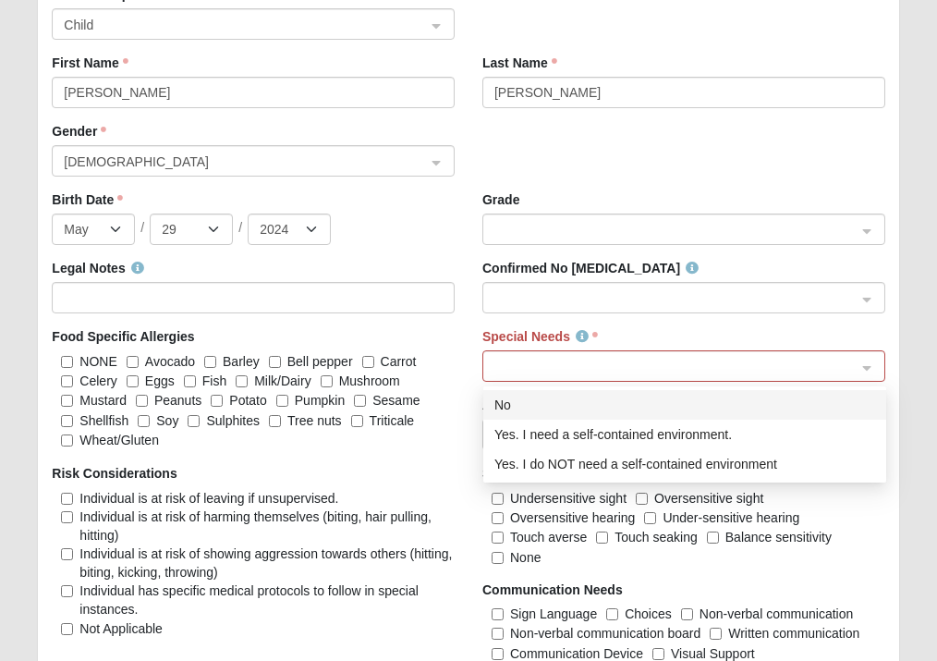
click at [553, 371] on span at bounding box center [675, 367] width 362 height 20
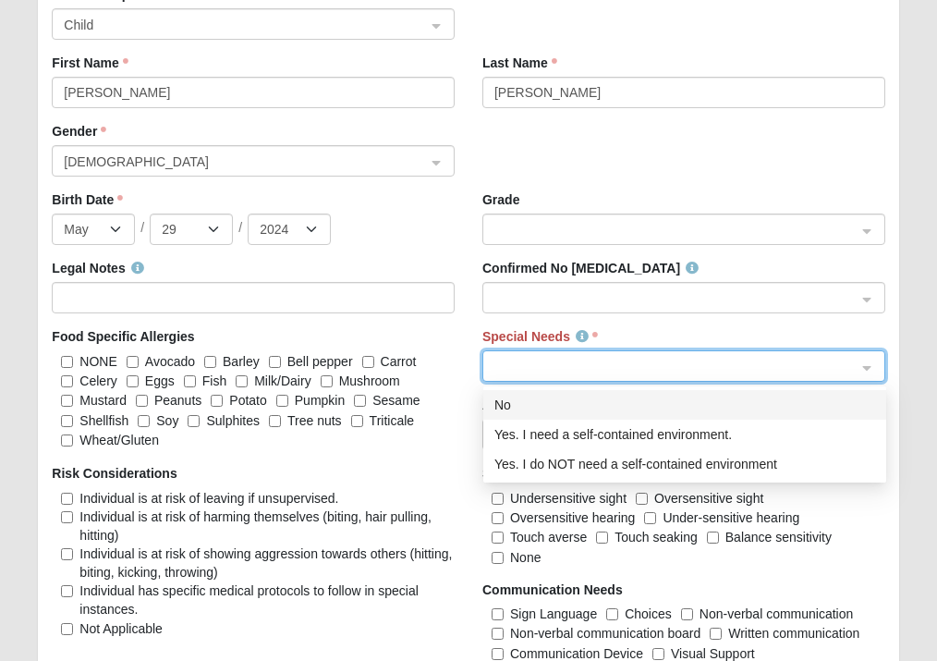
click at [508, 407] on div "No" at bounding box center [684, 405] width 381 height 20
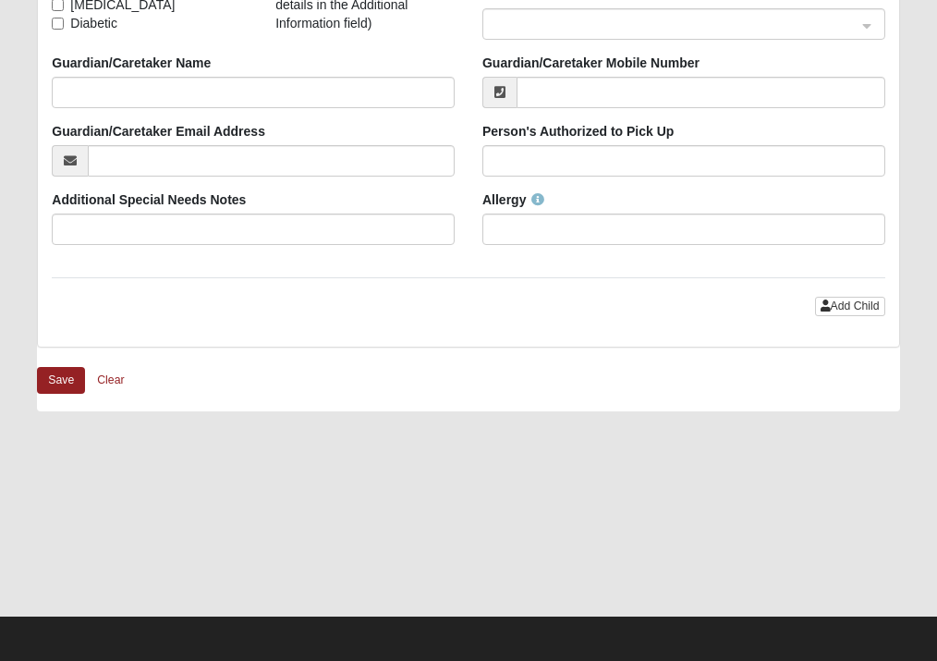
scroll to position [3963, 0]
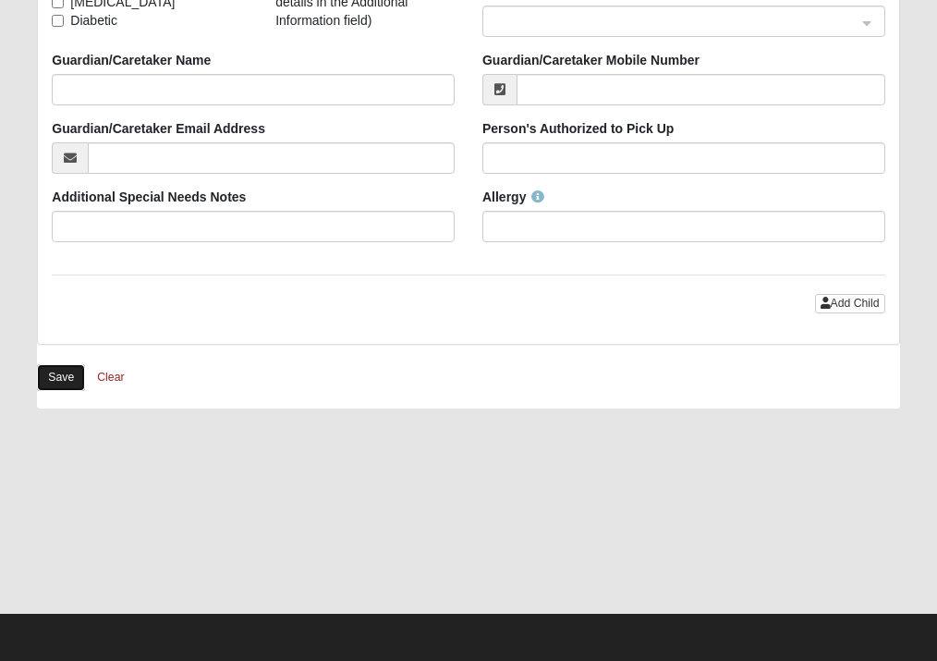
click at [54, 381] on button "Save" at bounding box center [61, 377] width 48 height 27
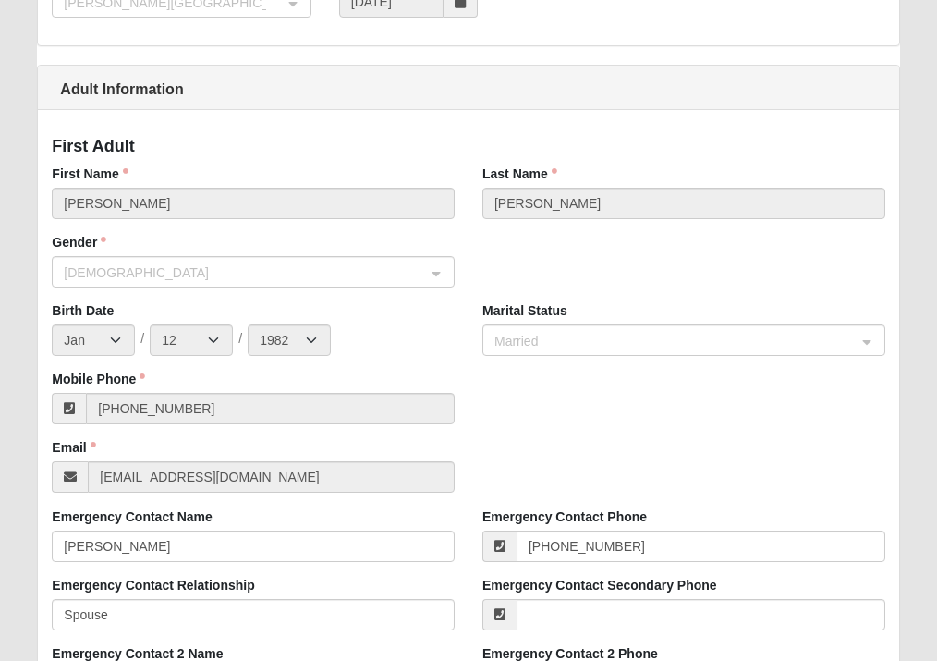
scroll to position [64, 0]
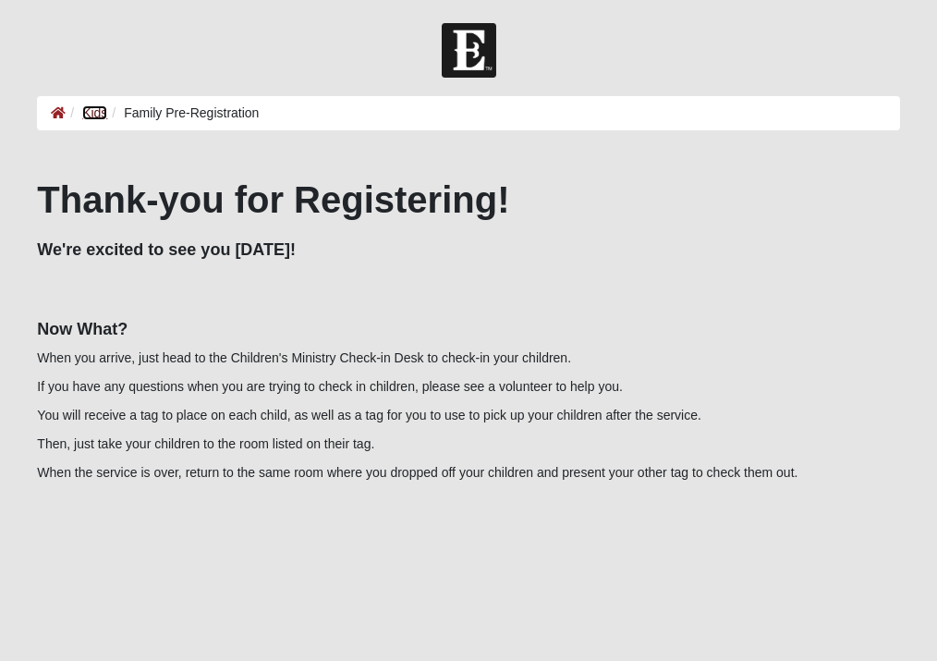
click at [87, 114] on link "Kids" at bounding box center [94, 112] width 25 height 15
